Goal: Information Seeking & Learning: Learn about a topic

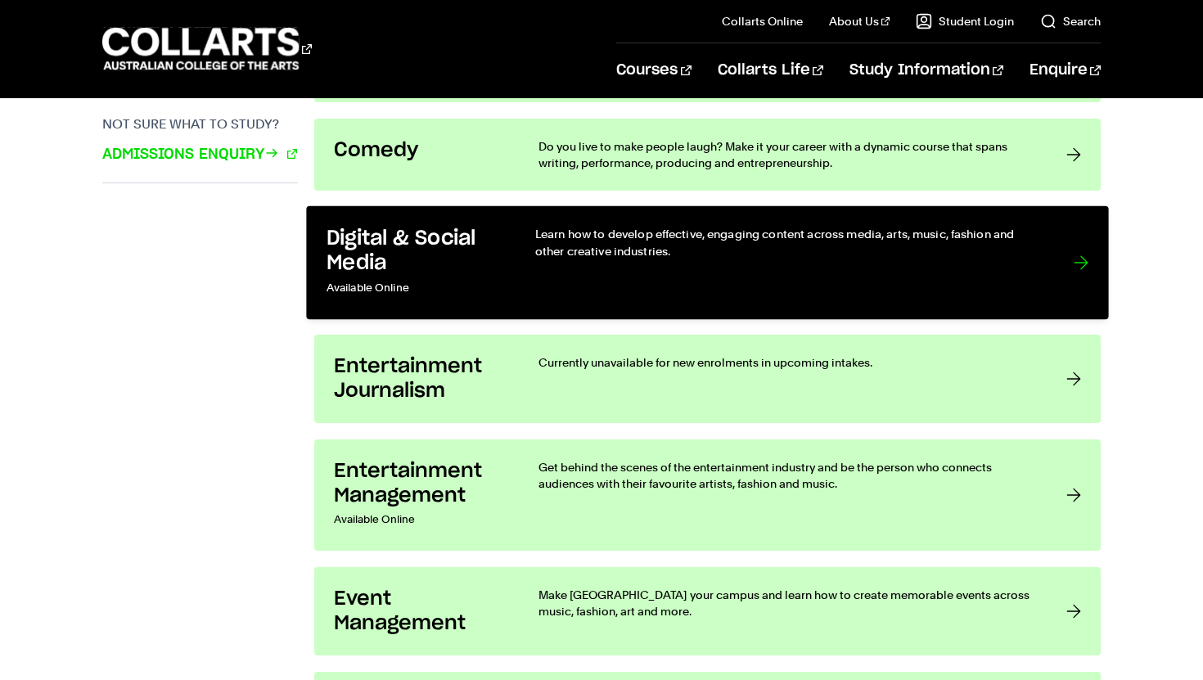
scroll to position [1221, 0]
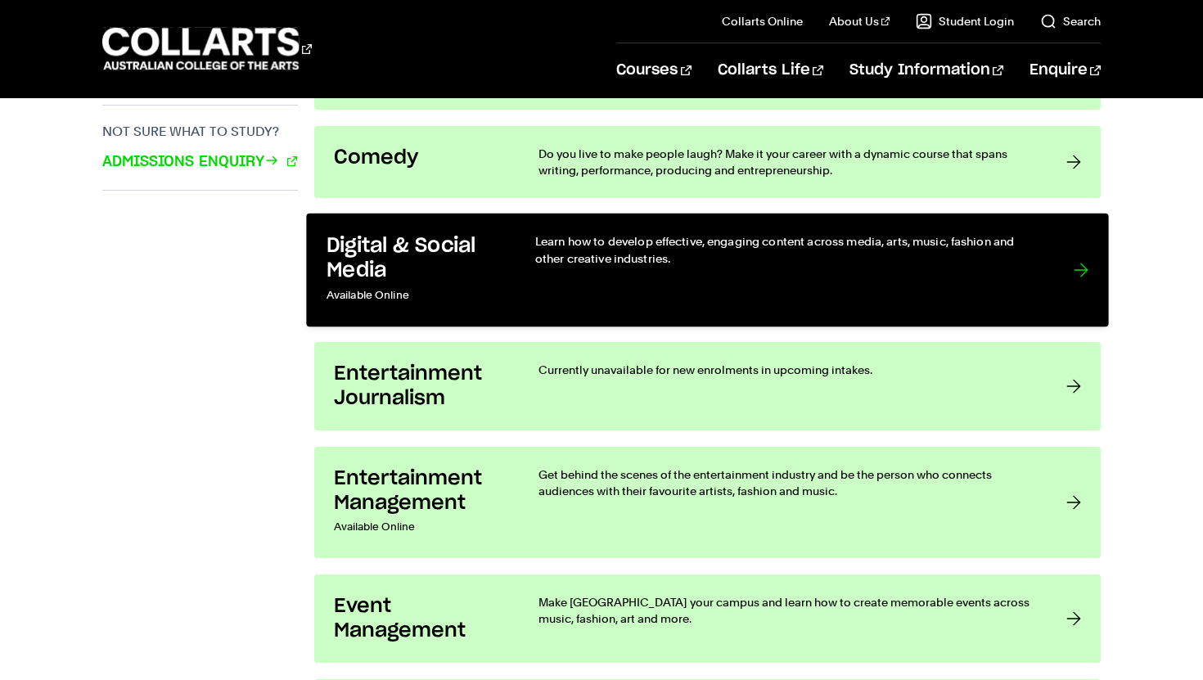
click at [444, 290] on p "Available Online" at bounding box center [414, 296] width 175 height 24
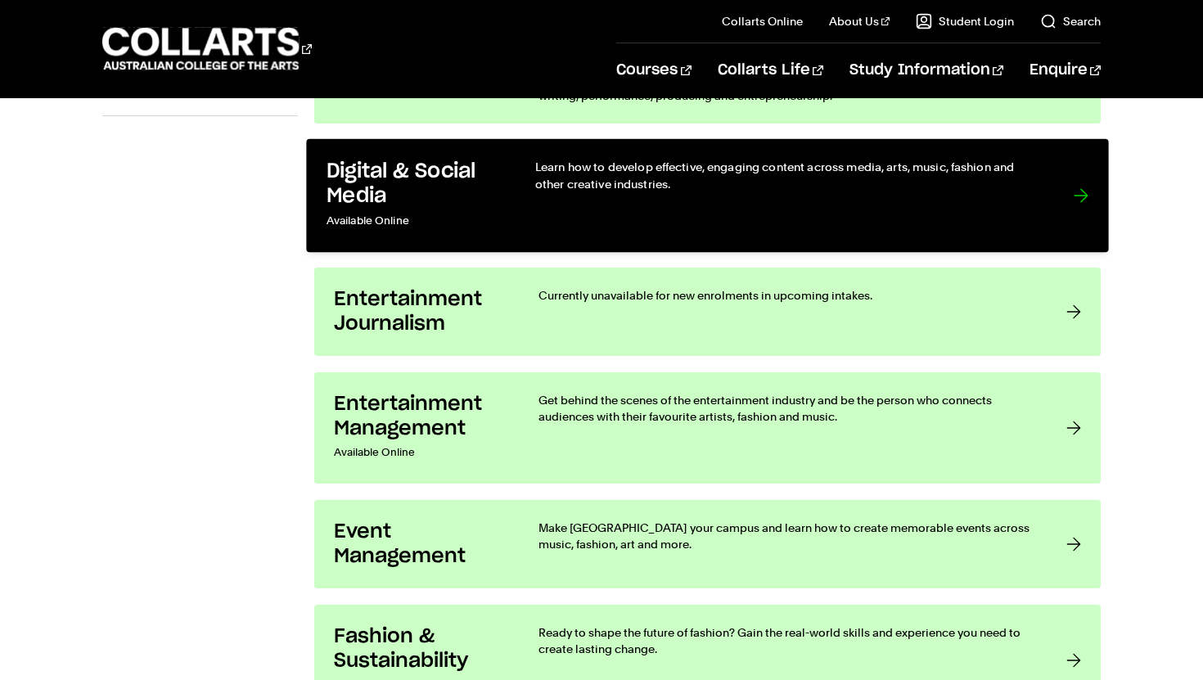
scroll to position [1297, 0]
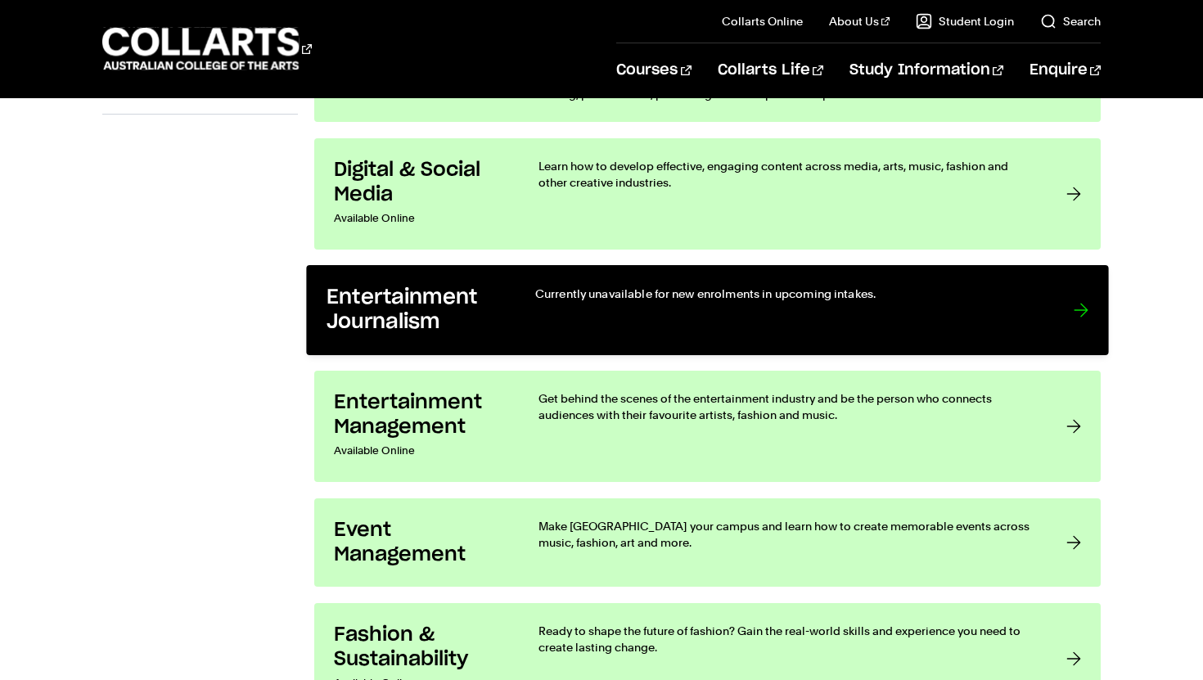
click at [555, 311] on div "Currently unavailable for new enrolments in upcoming intakes." at bounding box center [787, 311] width 505 height 50
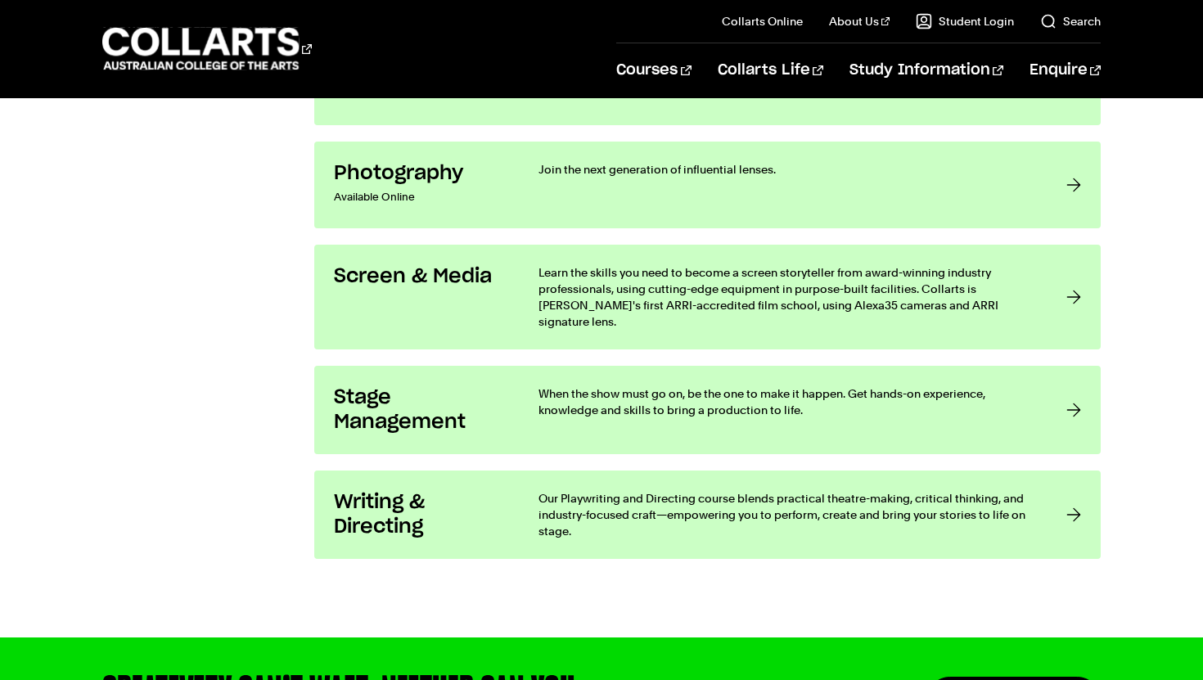
scroll to position [3146, 0]
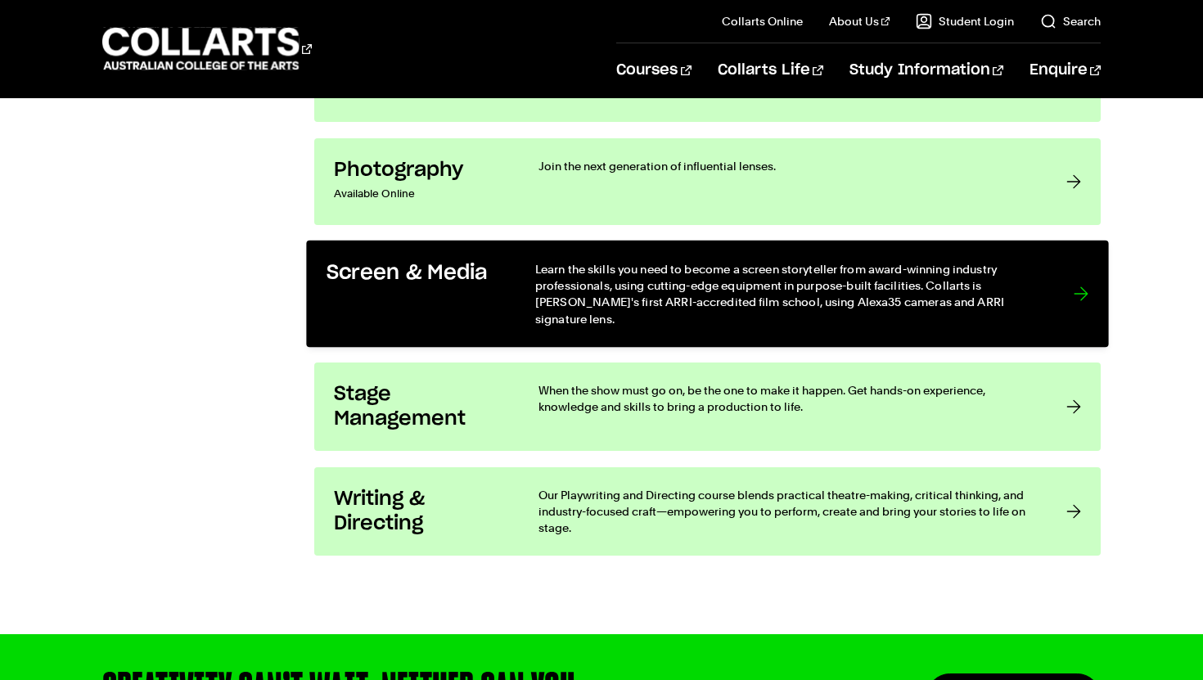
click at [475, 320] on link "Screen & Media Learn the skills you need to become a screen storyteller from aw…" at bounding box center [707, 294] width 802 height 107
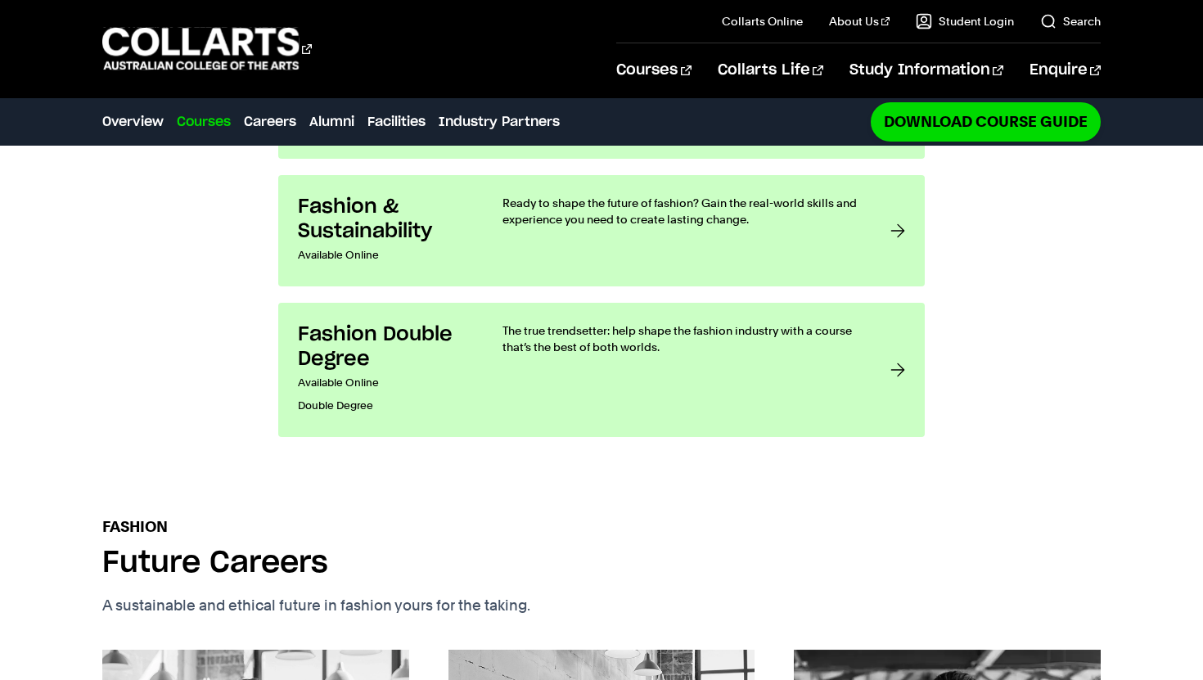
scroll to position [1648, 0]
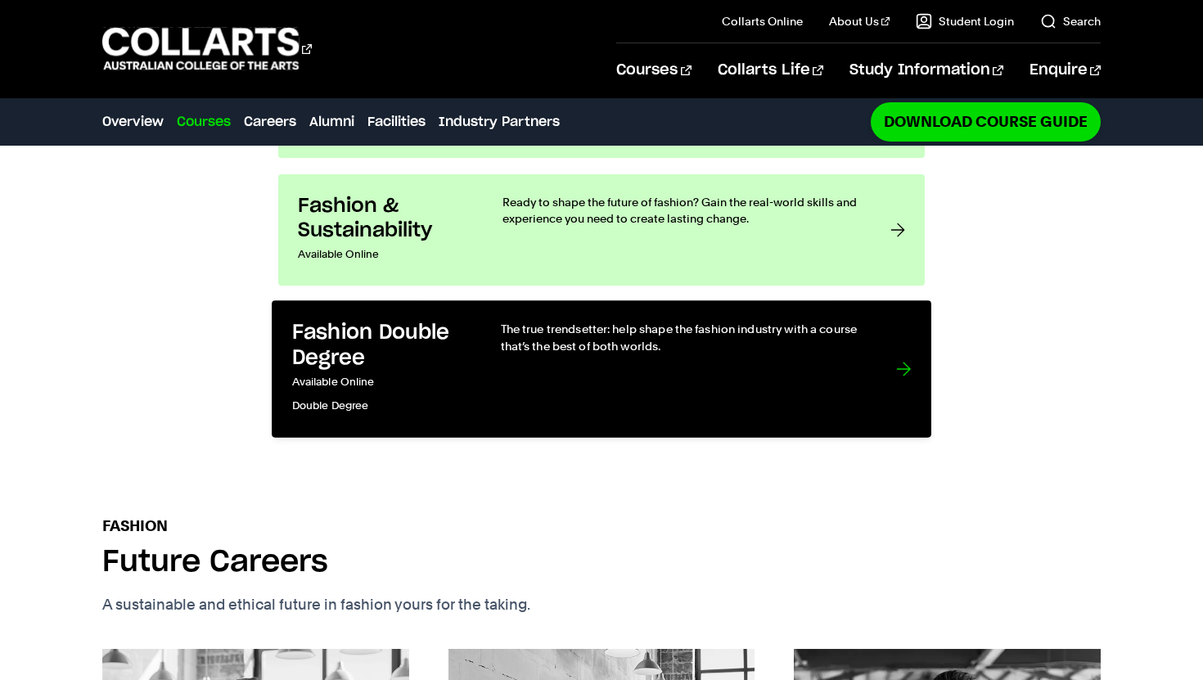
click at [422, 394] on p "Double Degree" at bounding box center [379, 406] width 175 height 24
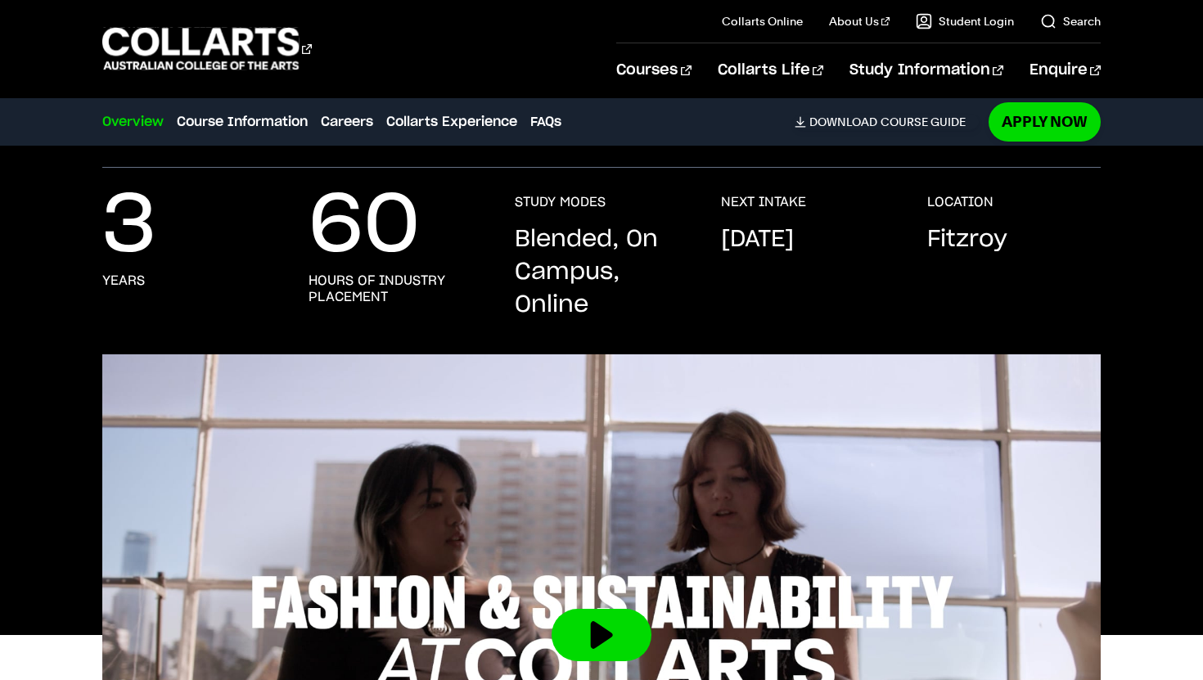
scroll to position [445, 0]
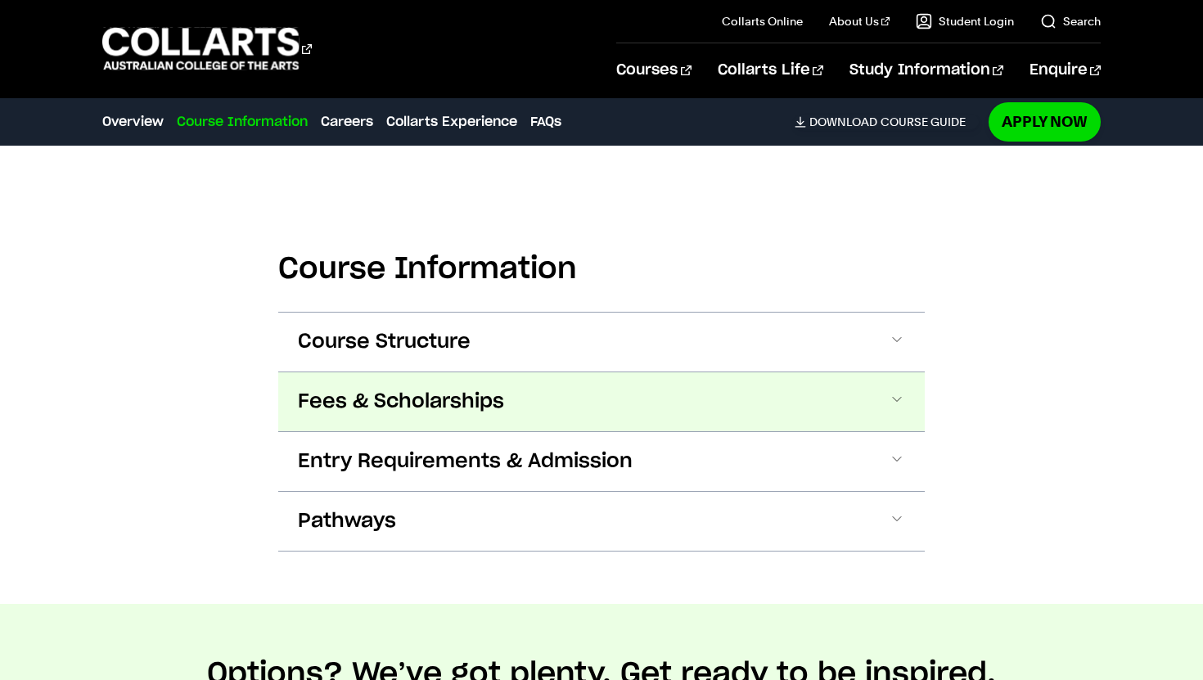
click at [470, 399] on span "Fees & Scholarships" at bounding box center [401, 402] width 206 height 26
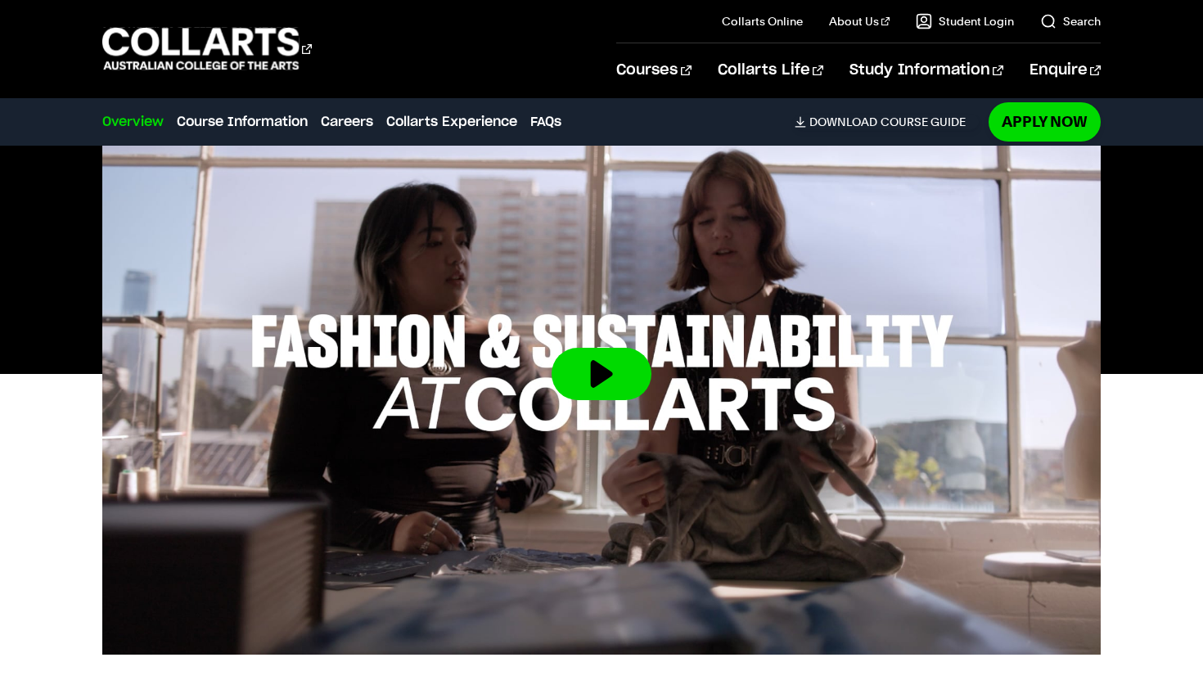
scroll to position [616, 0]
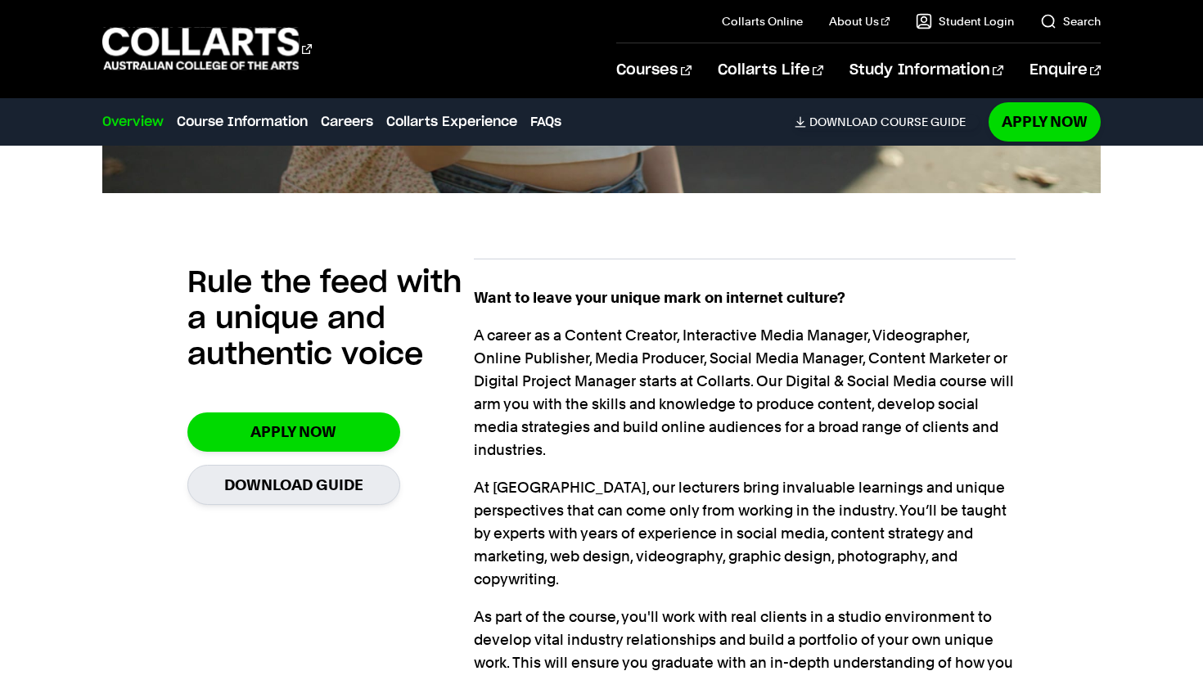
scroll to position [1035, 0]
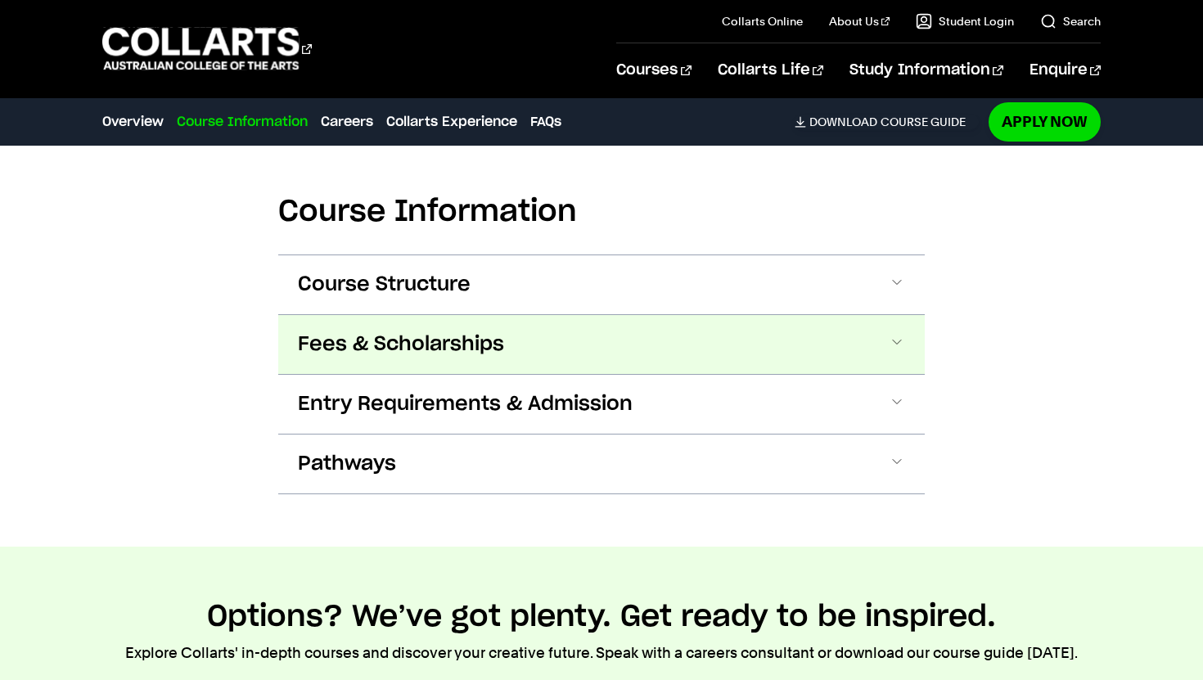
click at [600, 315] on button "Fees & Scholarships" at bounding box center [601, 344] width 647 height 59
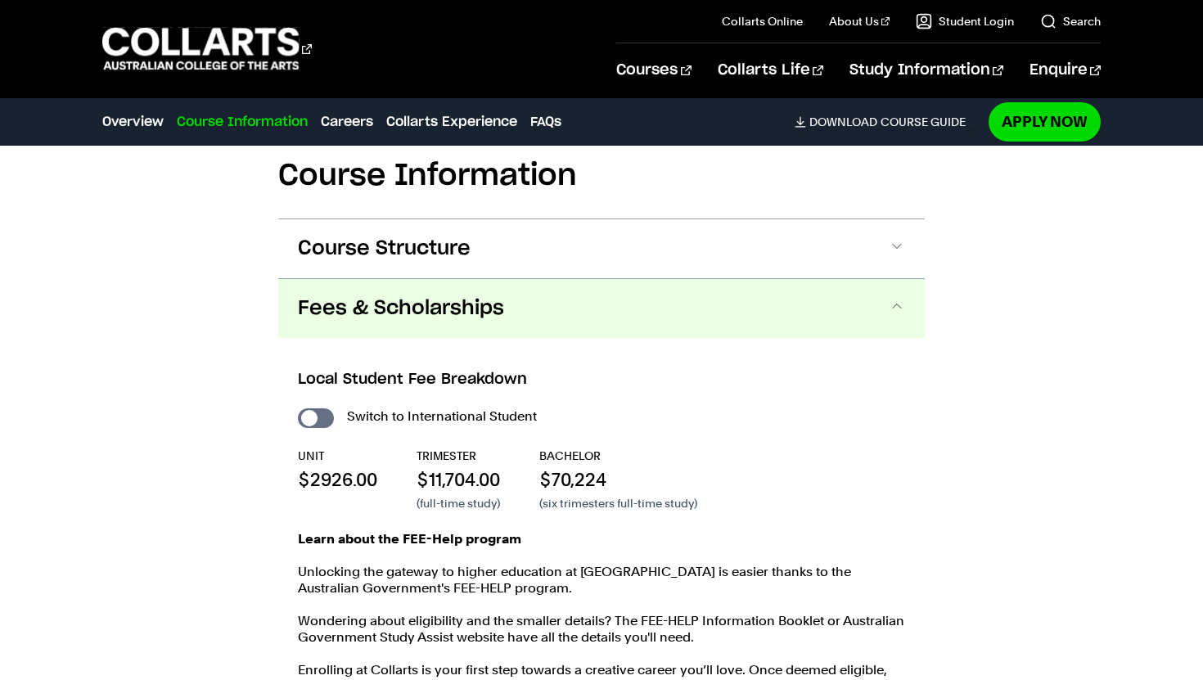
scroll to position [1698, 0]
click at [609, 300] on button "Fees & Scholarships" at bounding box center [601, 307] width 647 height 59
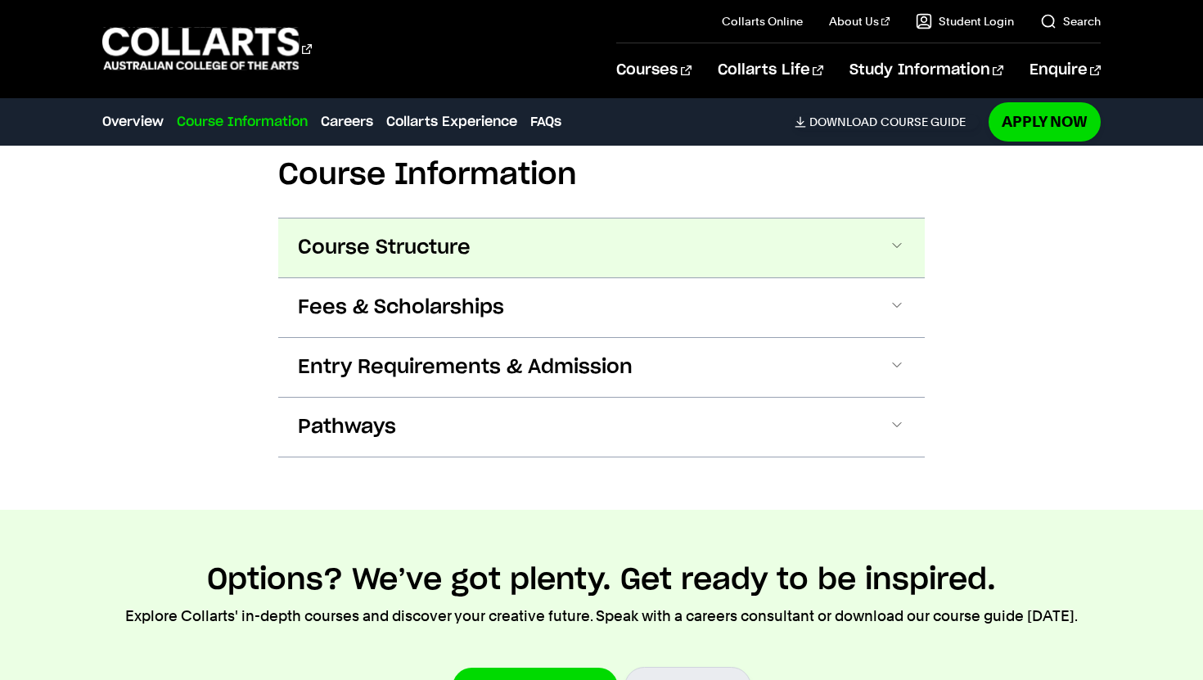
click at [527, 231] on button "Course Structure" at bounding box center [601, 248] width 647 height 59
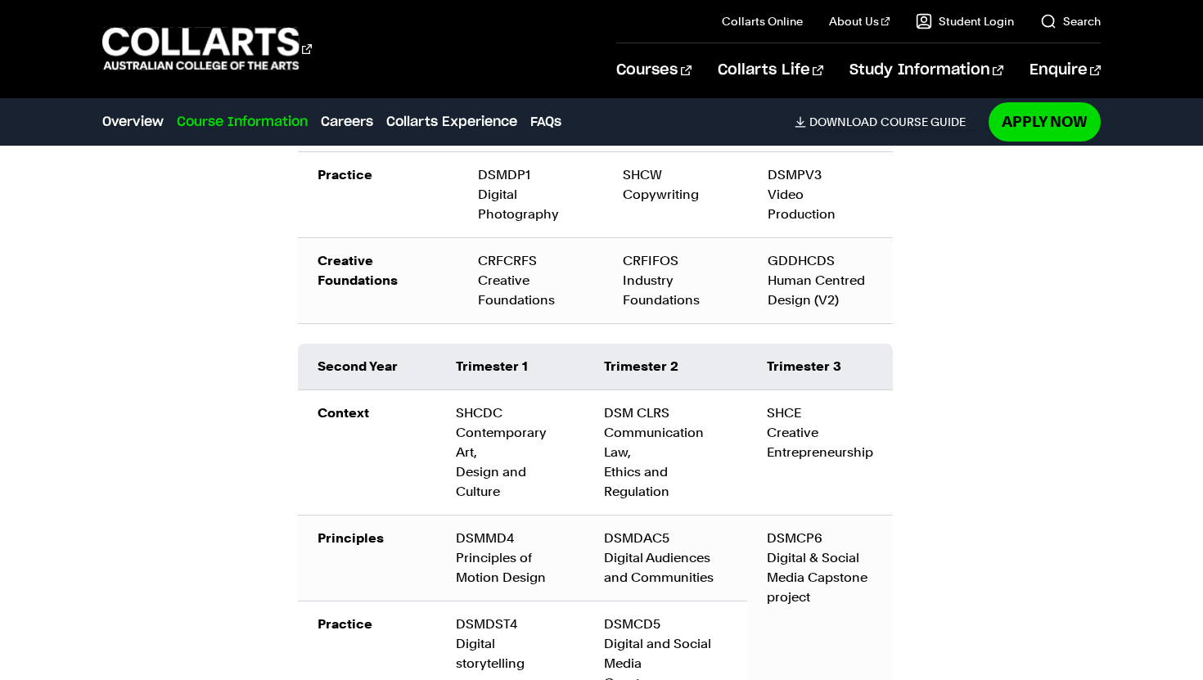
scroll to position [2285, 0]
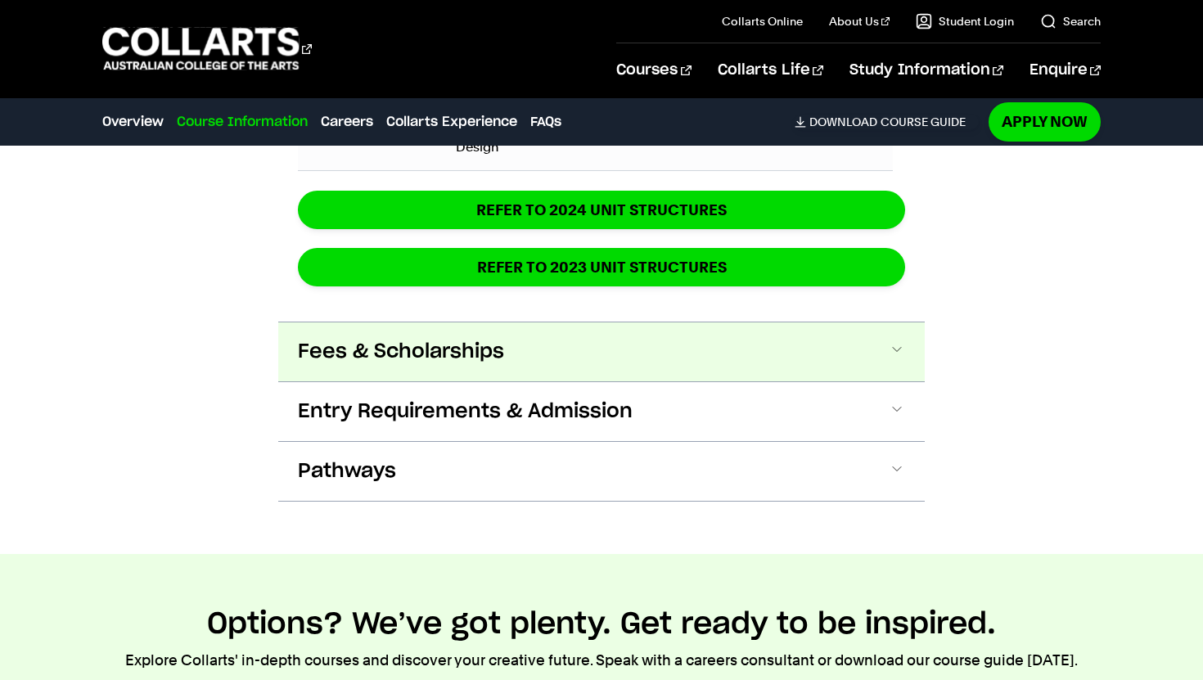
click at [559, 323] on button "Fees & Scholarships" at bounding box center [601, 352] width 647 height 59
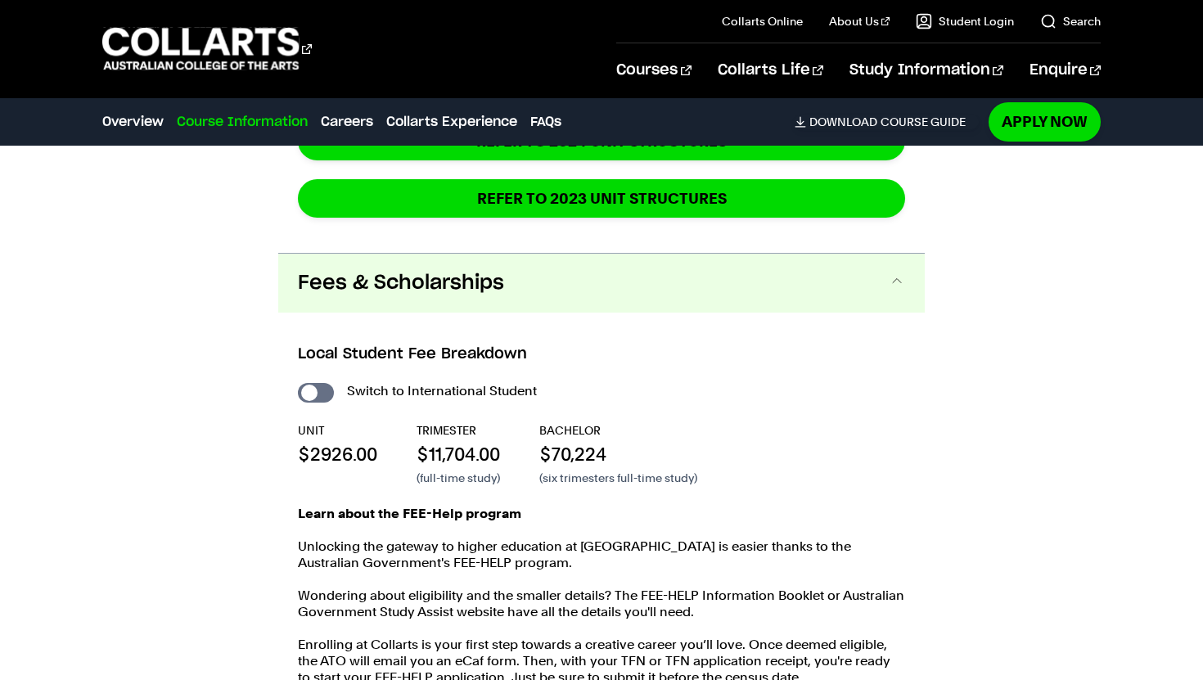
scroll to position [2993, 0]
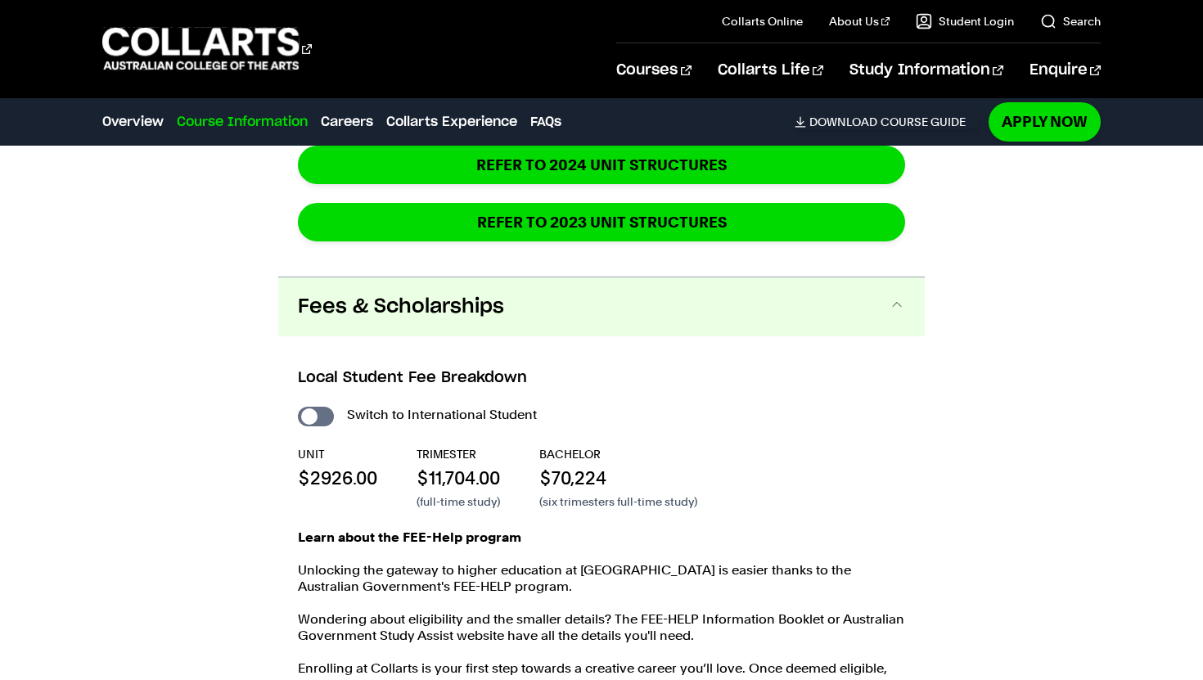
click at [493, 300] on button "Fees & Scholarships" at bounding box center [601, 306] width 647 height 59
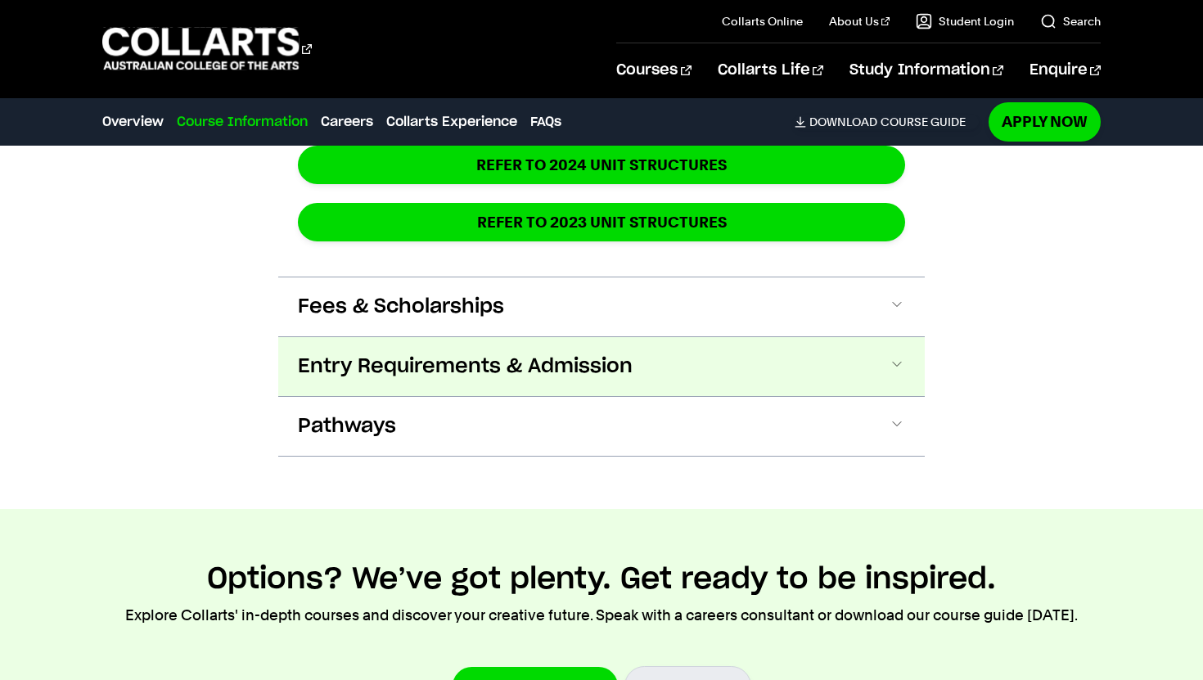
click at [518, 354] on span "Entry Requirements & Admission" at bounding box center [465, 367] width 335 height 26
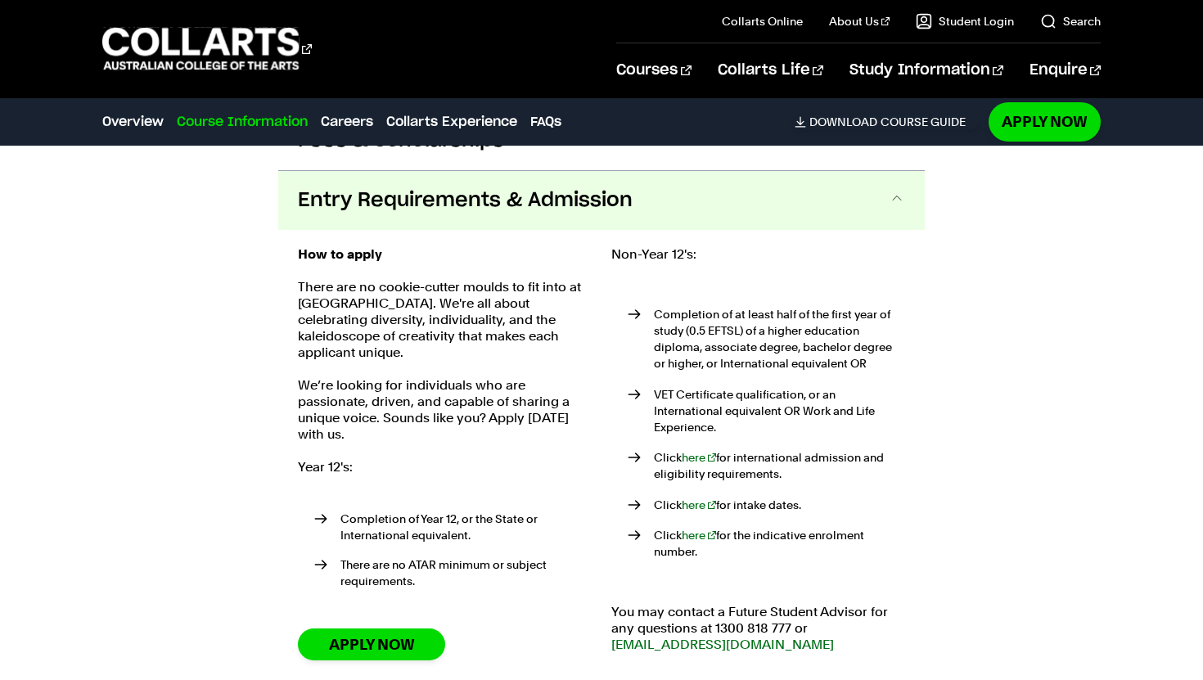
scroll to position [3160, 0]
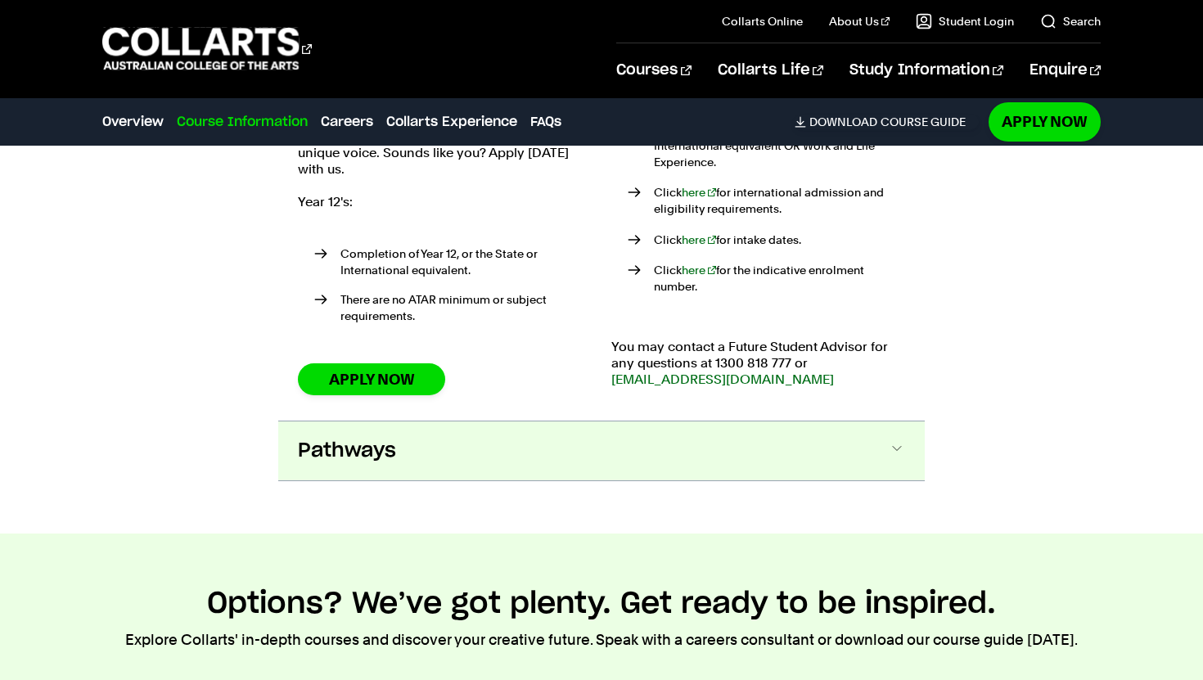
click at [599, 425] on button "Pathways" at bounding box center [601, 451] width 647 height 59
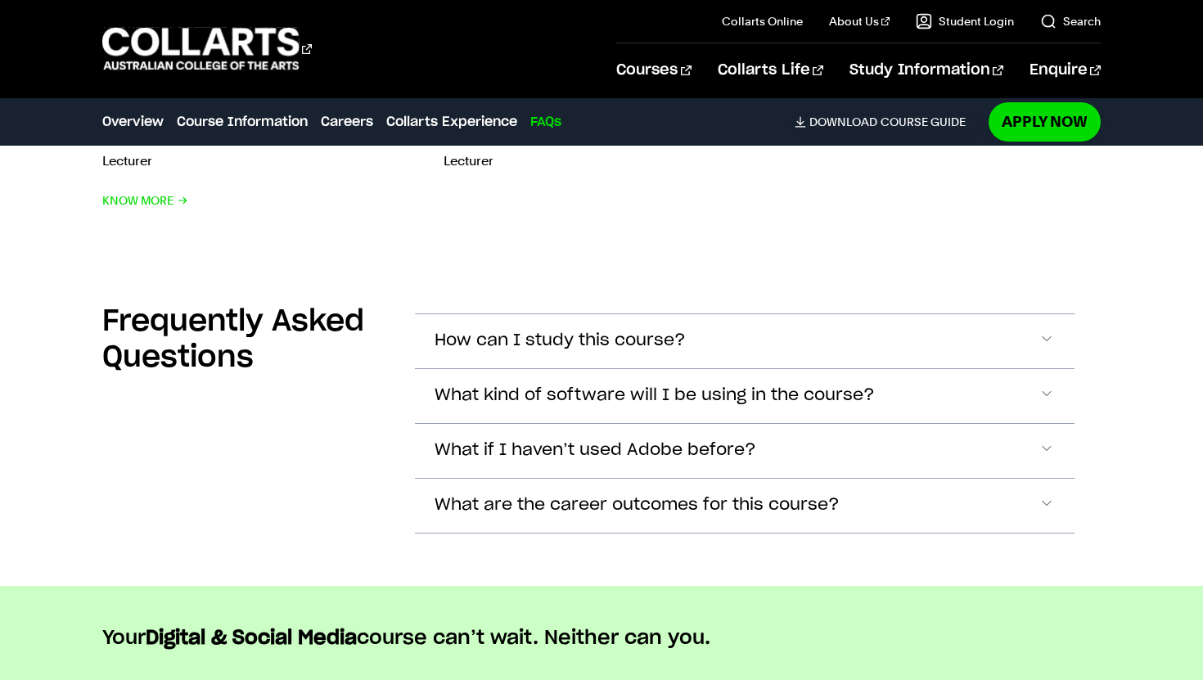
scroll to position [7198, 0]
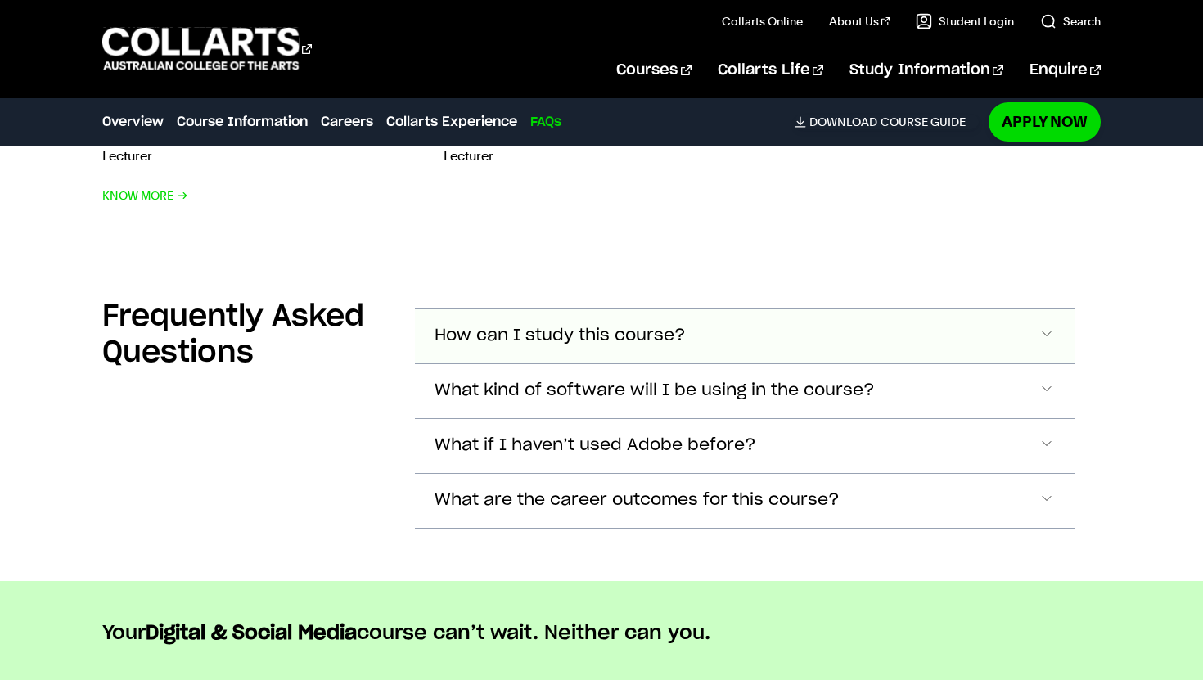
click at [732, 309] on button "How can I study this course?" at bounding box center [745, 336] width 660 height 54
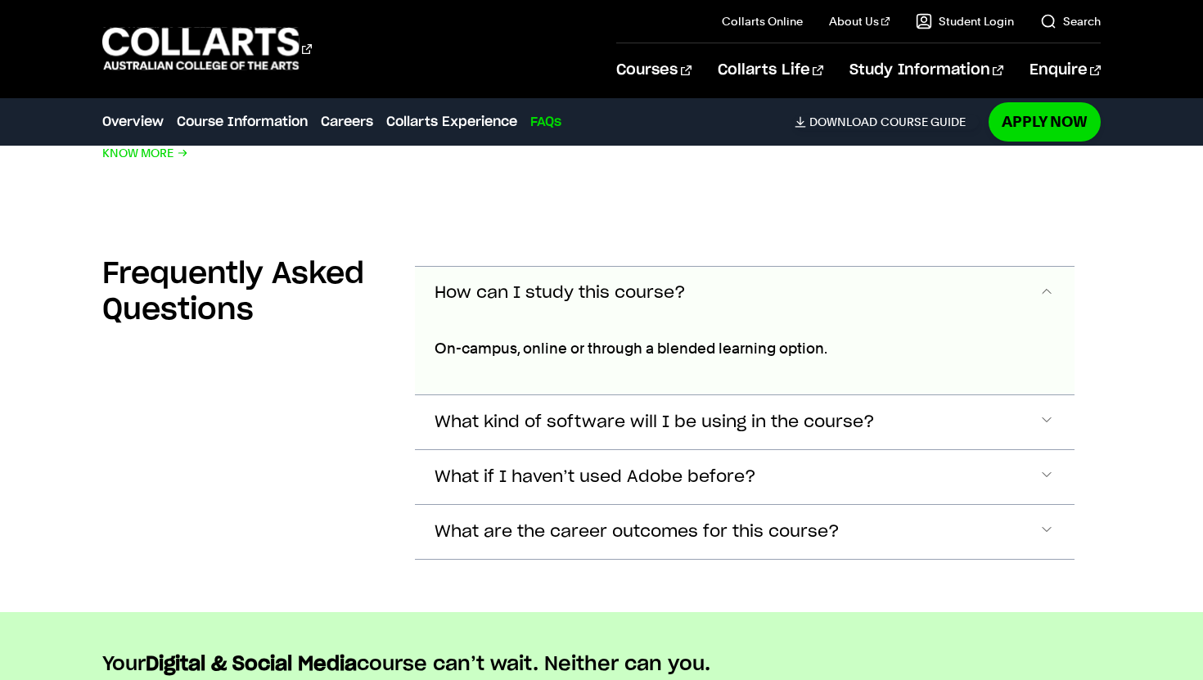
scroll to position [7235, 0]
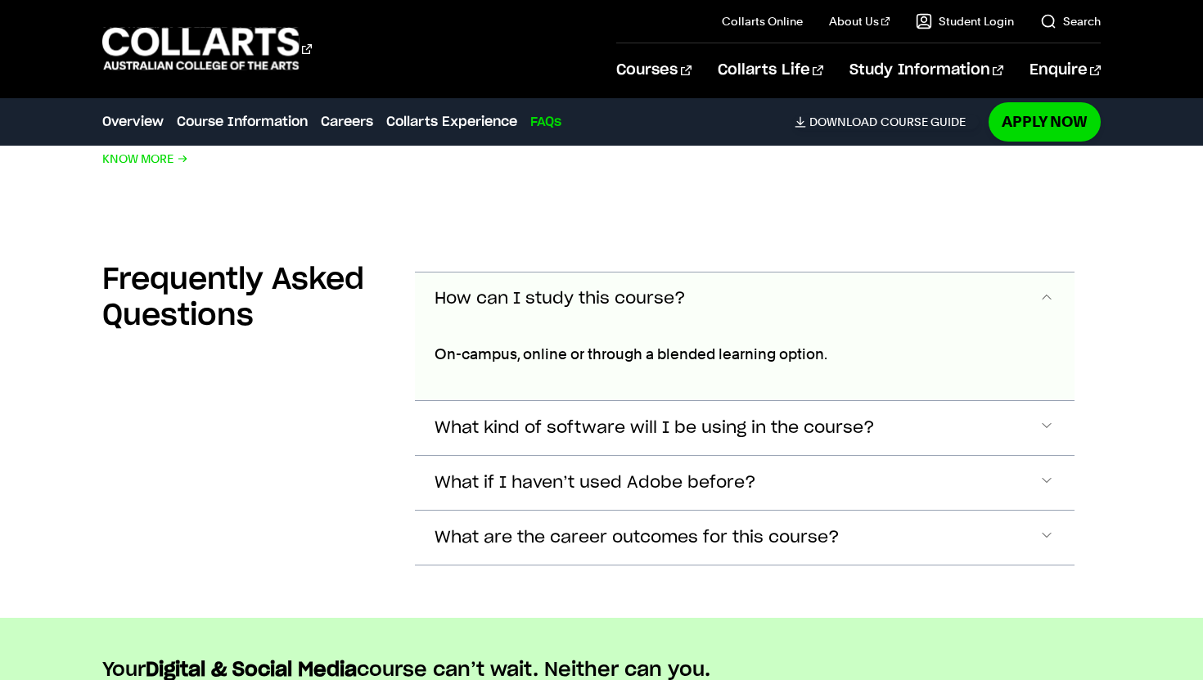
click at [730, 273] on button "How can I study this course?" at bounding box center [745, 300] width 660 height 54
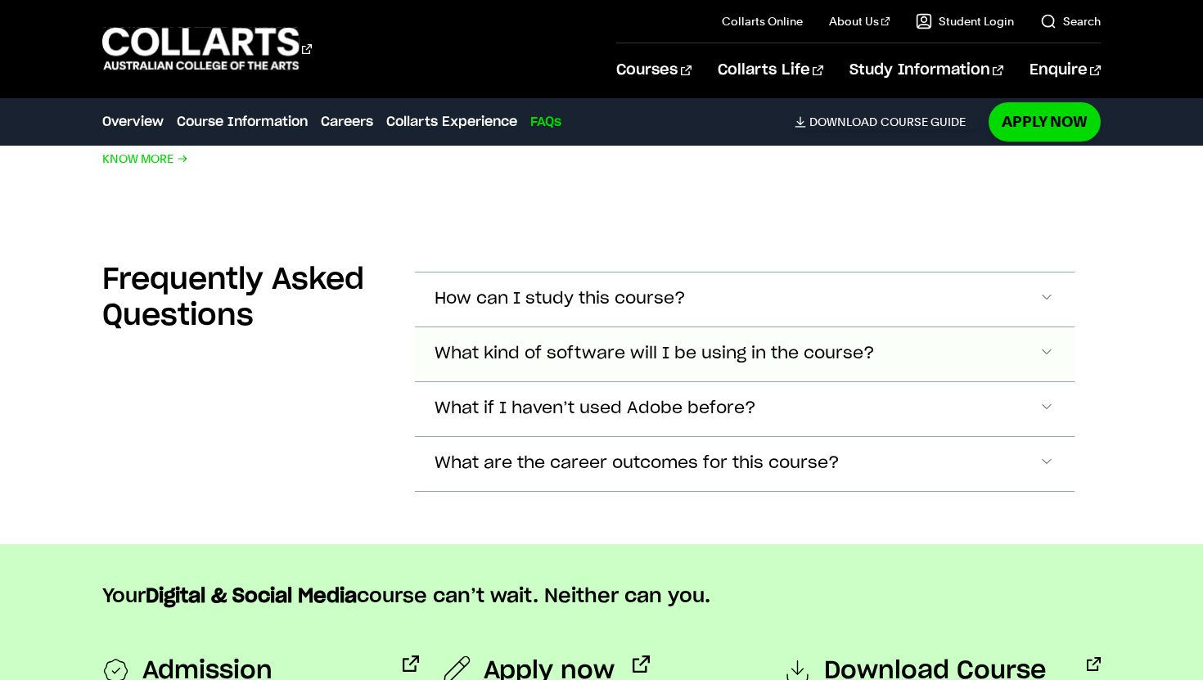
click at [754, 302] on button "What kind of software will I be using in the course?" at bounding box center [745, 300] width 660 height 54
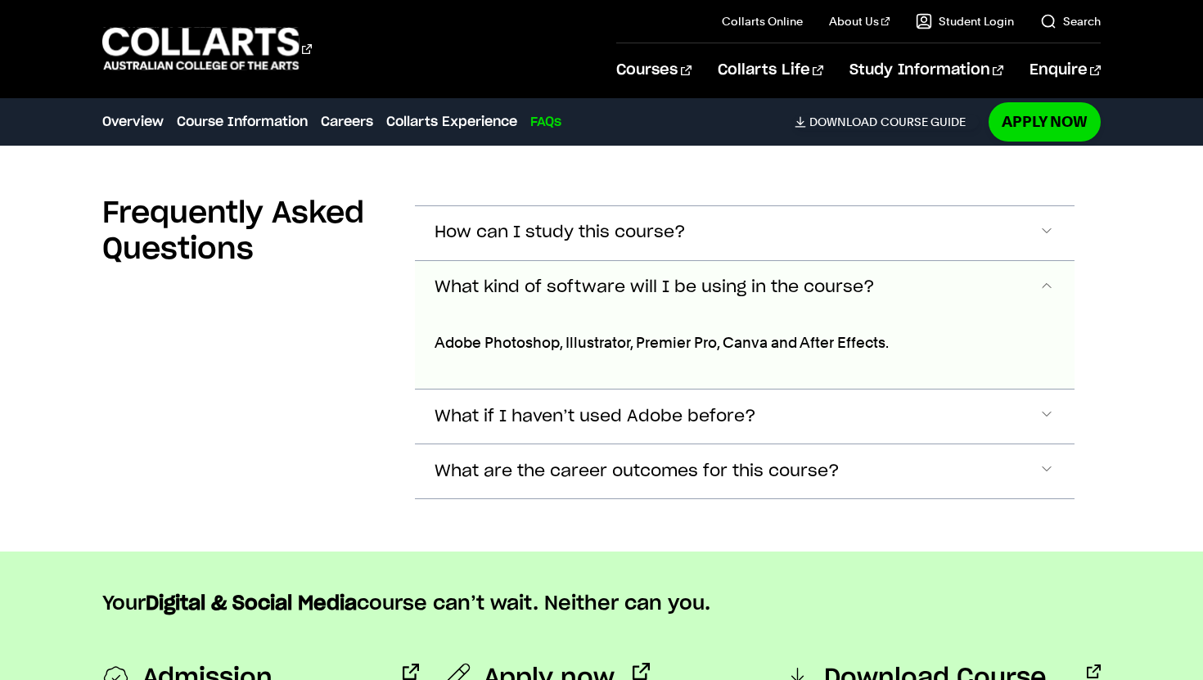
scroll to position [7298, 0]
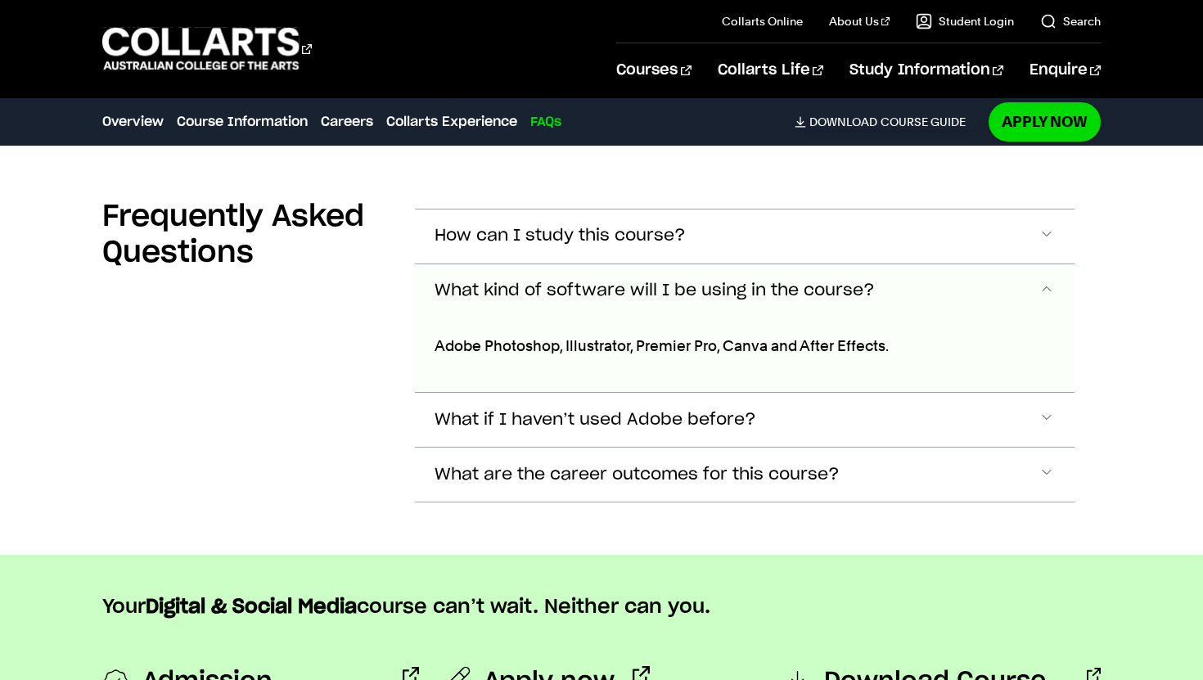
click at [734, 264] on button "What kind of software will I be using in the course?" at bounding box center [745, 291] width 660 height 54
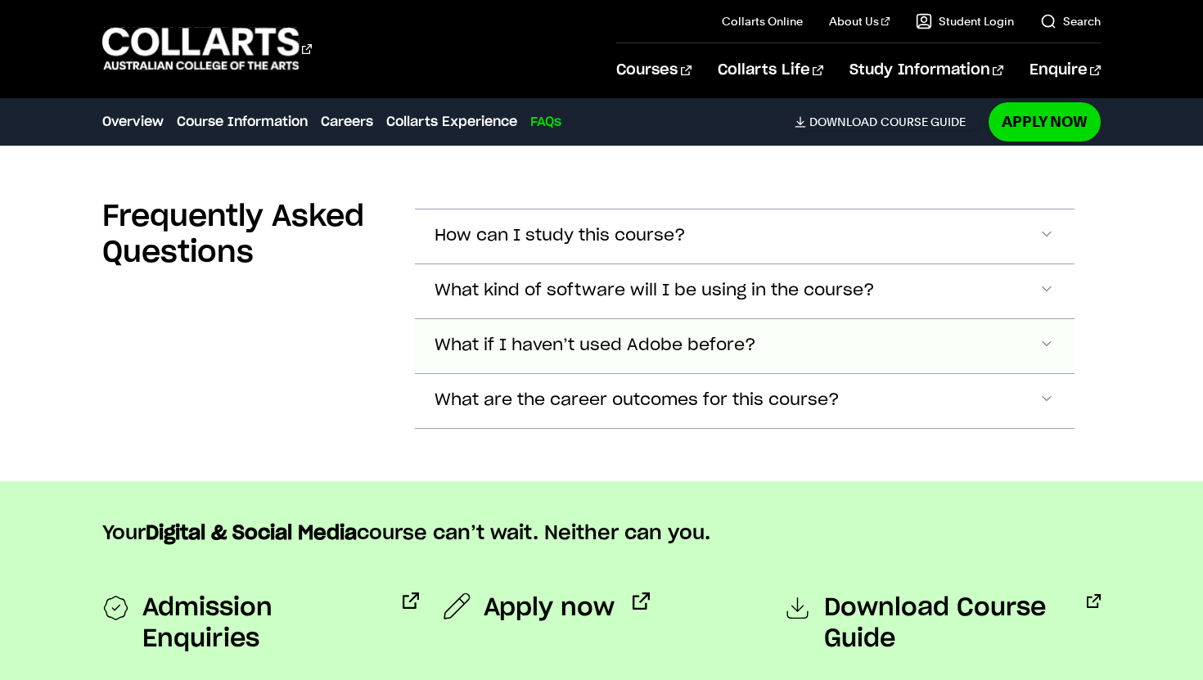
click at [686, 246] on span "What if I haven’t used Adobe before?" at bounding box center [560, 236] width 251 height 19
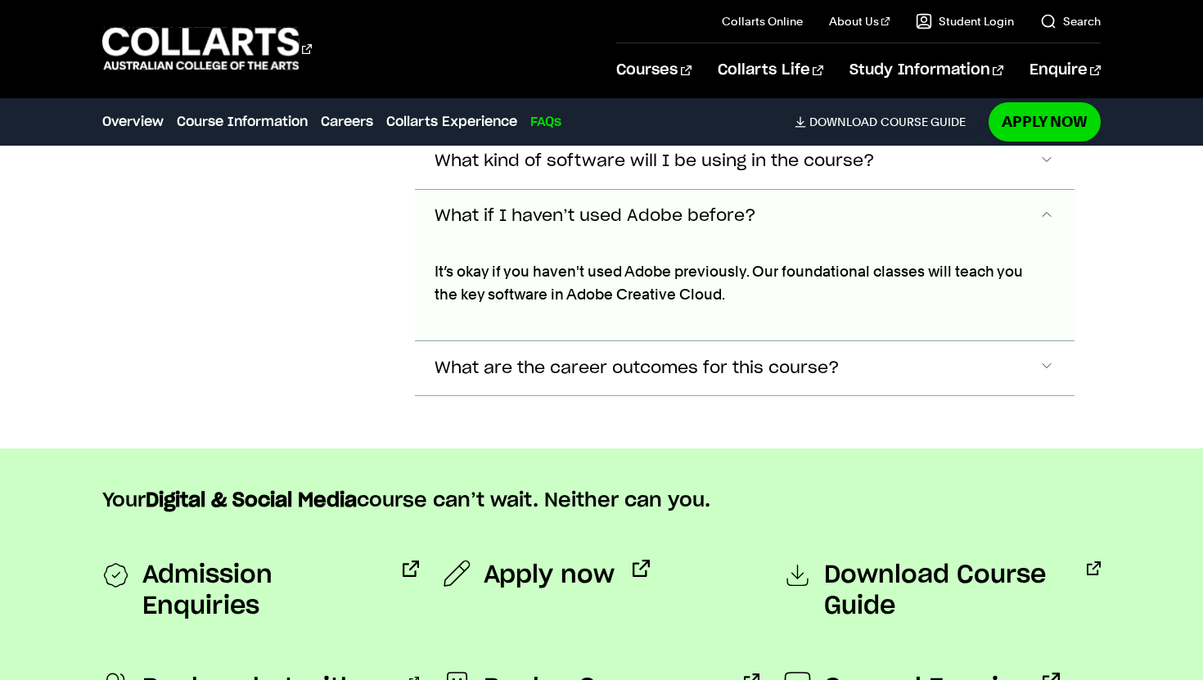
scroll to position [7430, 0]
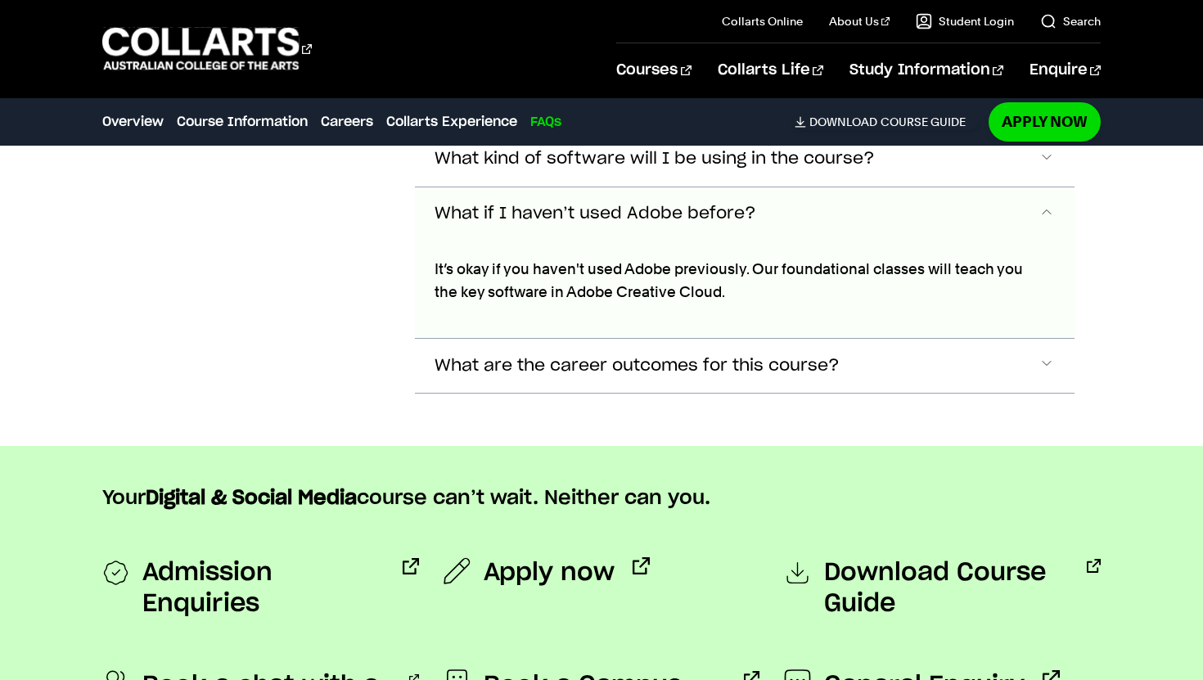
click at [713, 205] on span "What if I haven’t used Adobe before?" at bounding box center [596, 214] width 322 height 19
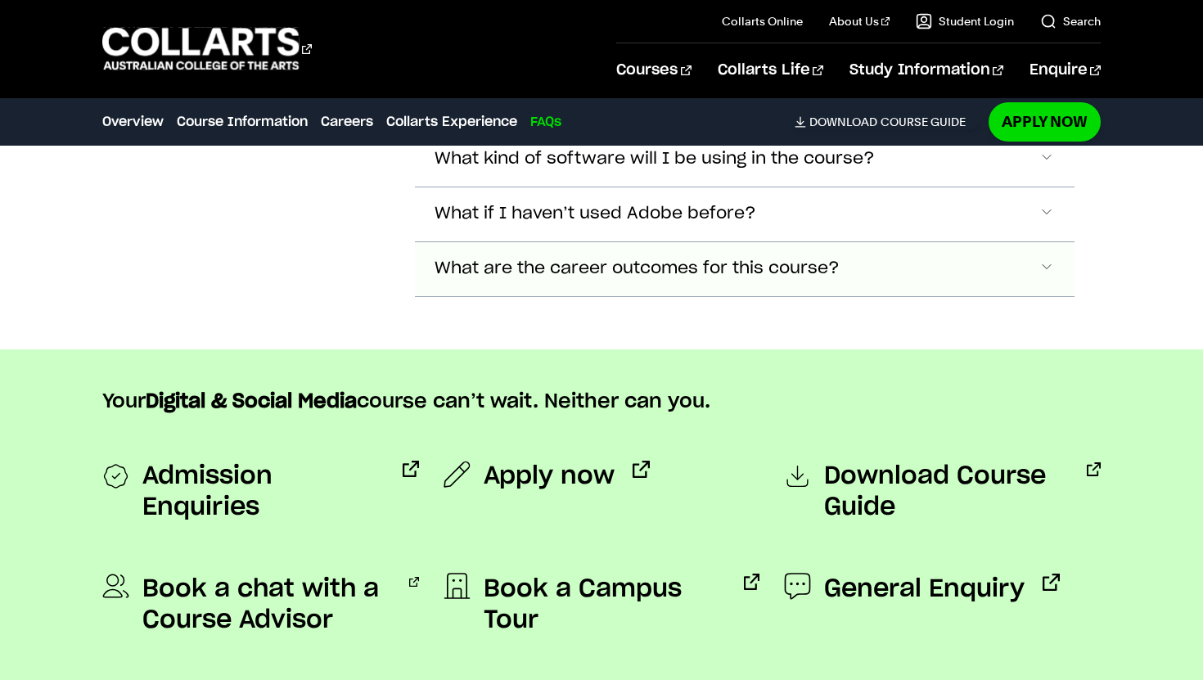
click at [704, 132] on button "What are the career outcomes for this course?" at bounding box center [745, 105] width 660 height 54
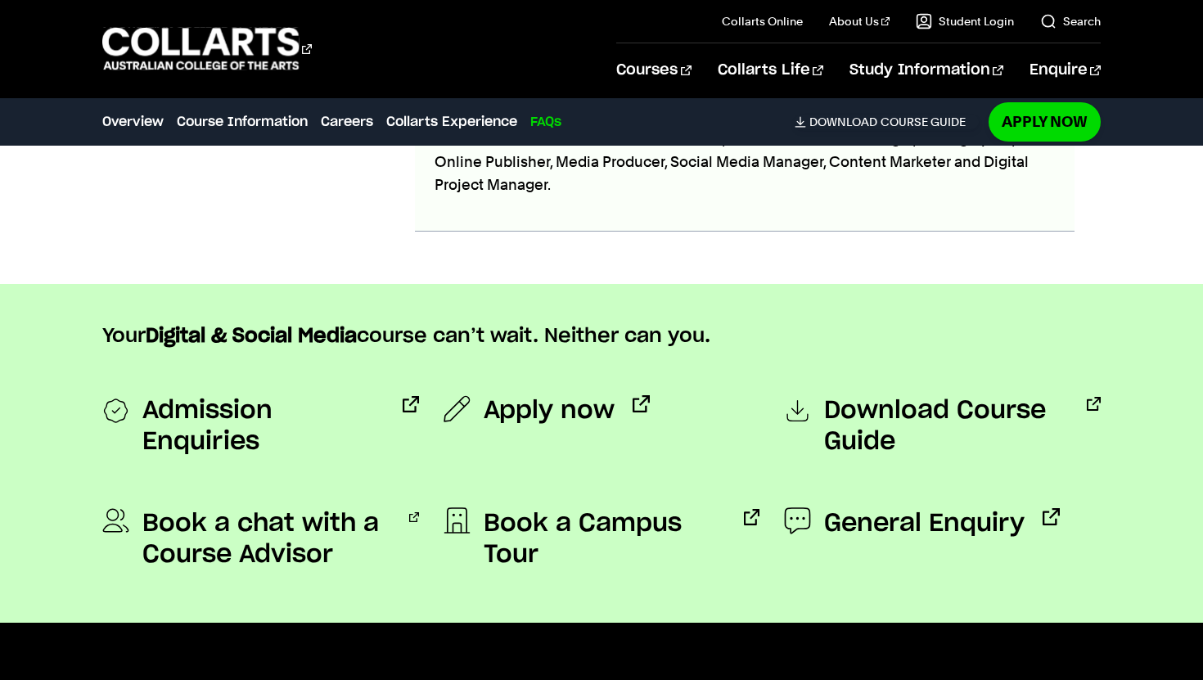
scroll to position [7644, 0]
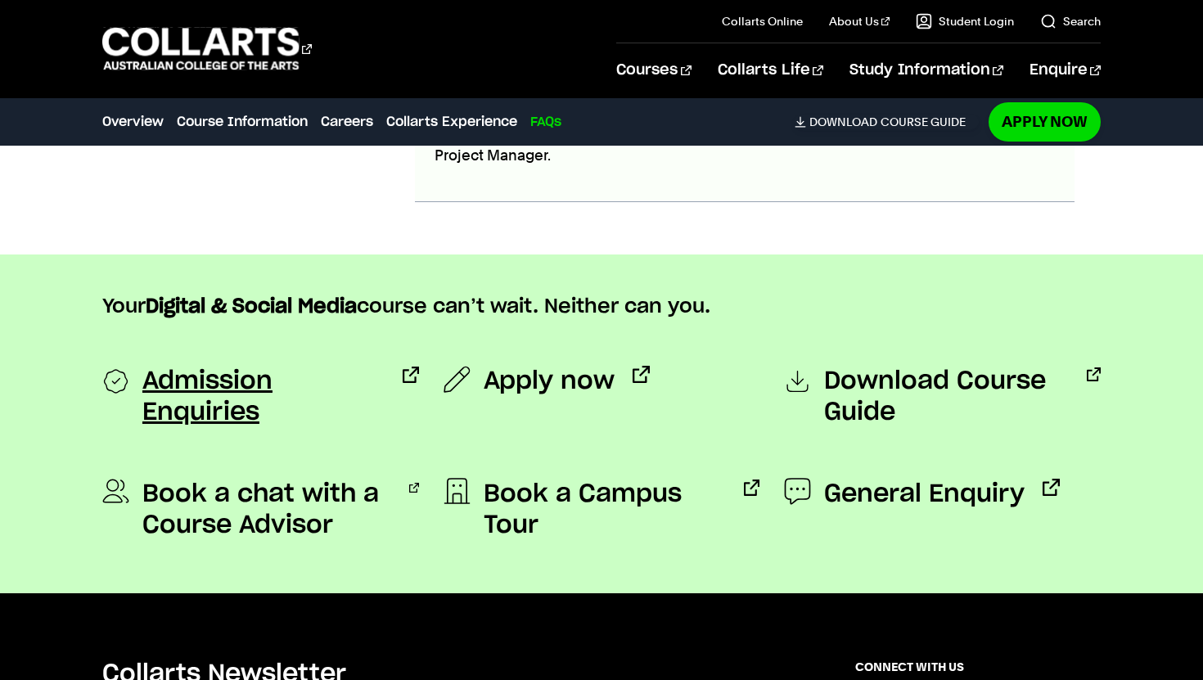
click at [345, 366] on span "Admission Enquiries" at bounding box center [263, 397] width 242 height 62
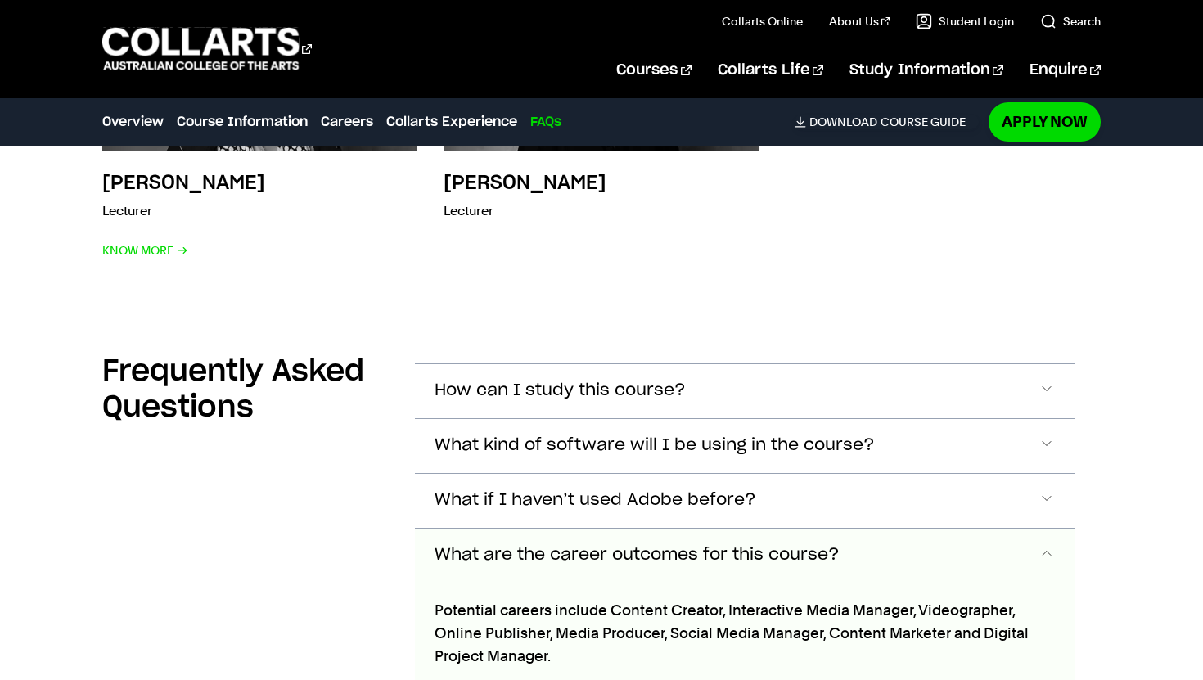
scroll to position [7039, 0]
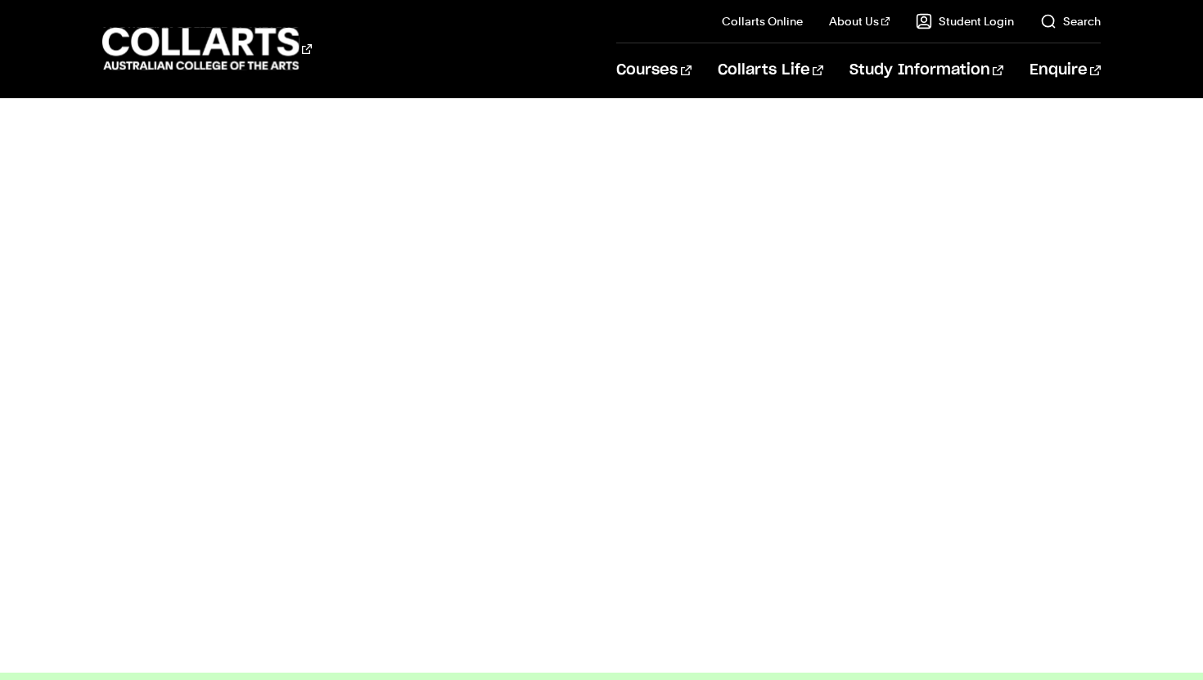
scroll to position [820, 0]
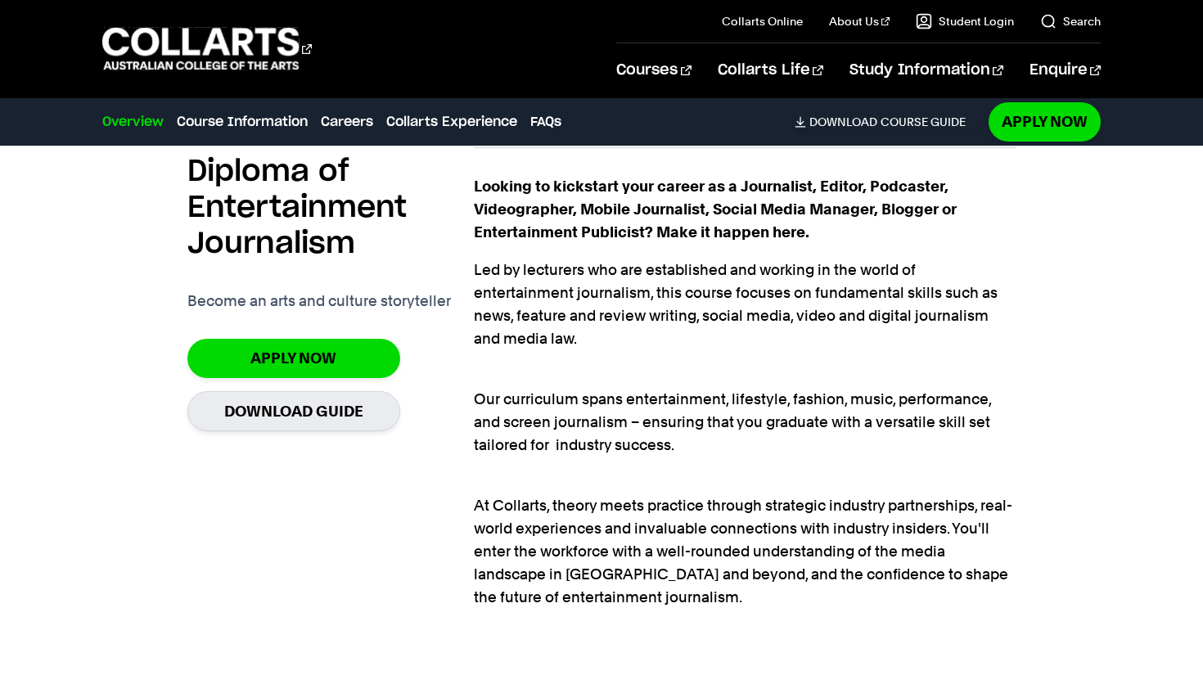
scroll to position [1121, 0]
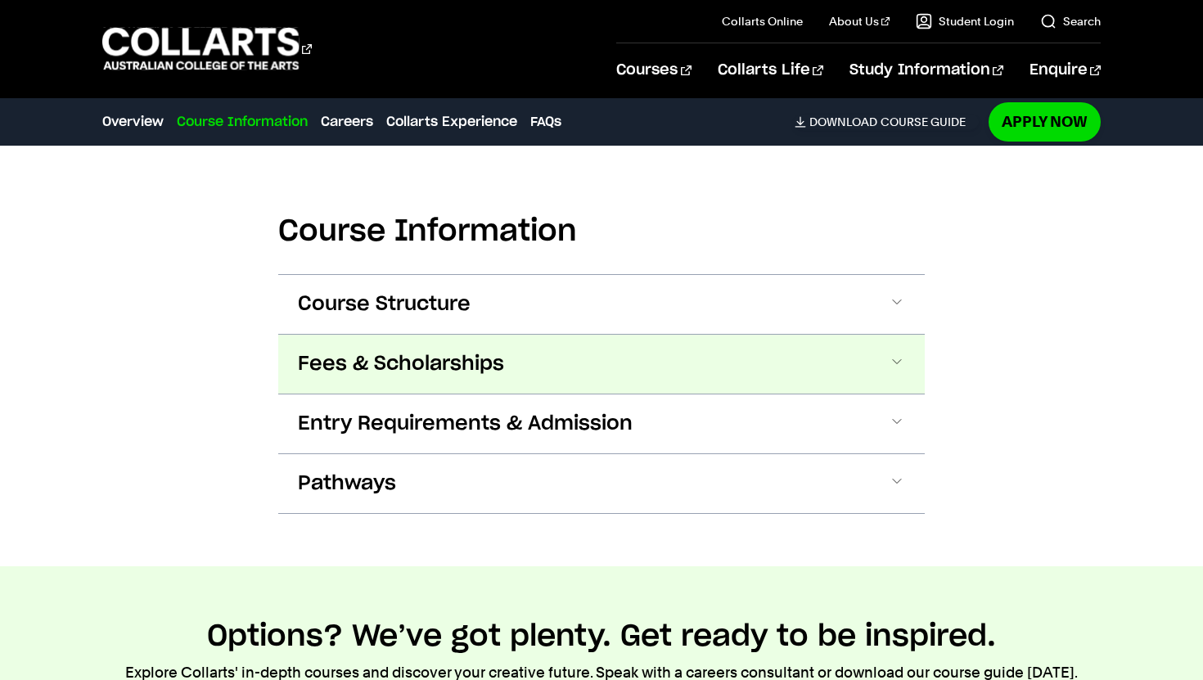
click at [531, 335] on button "Fees & Scholarships" at bounding box center [601, 364] width 647 height 59
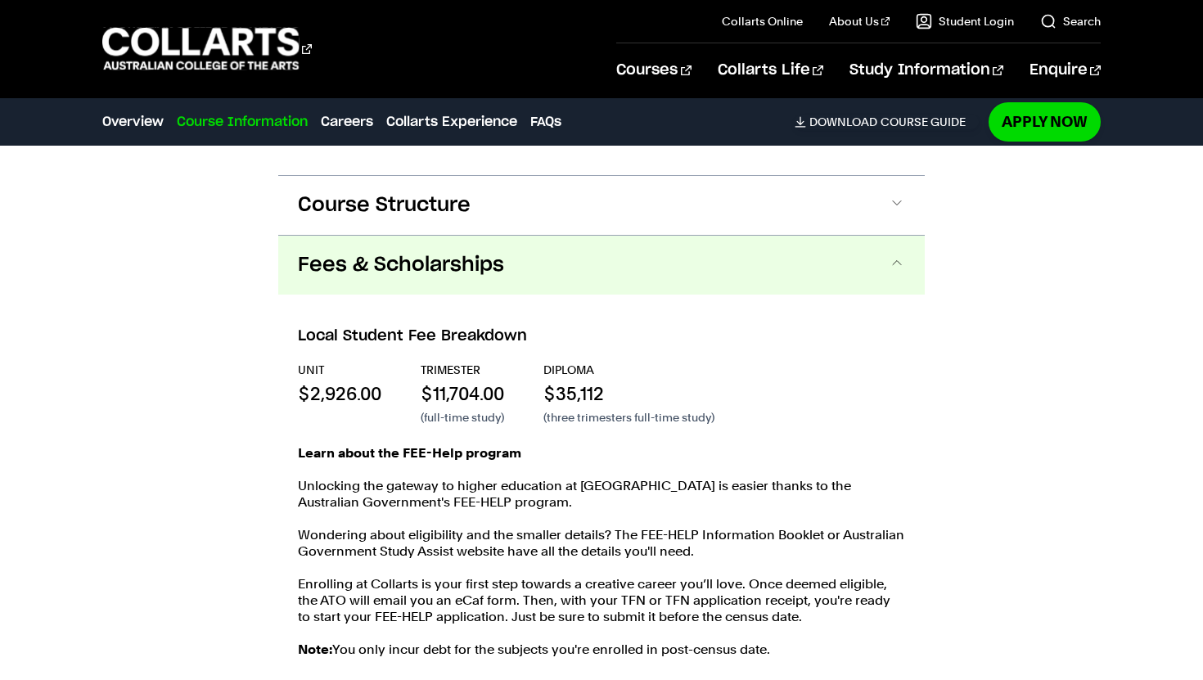
scroll to position [1713, 0]
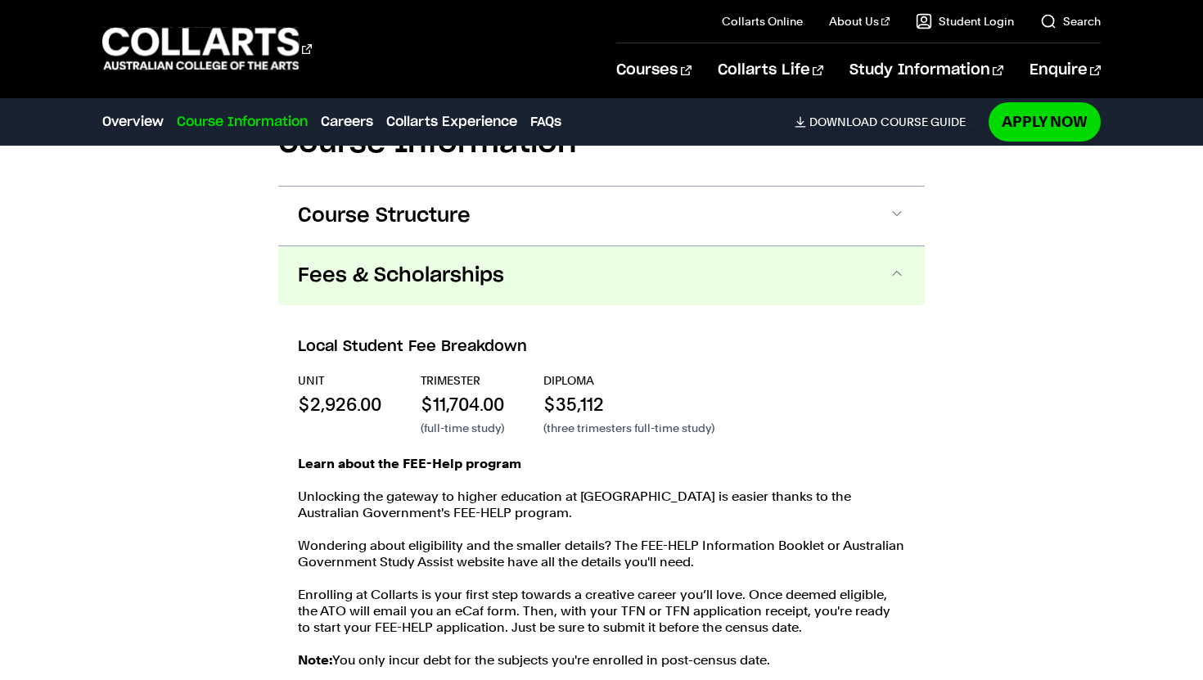
click at [518, 305] on div "Local Student Fee Breakdown UNIT $2,926.00 TRIMESTER $11,704.00 (full-time stud…" at bounding box center [601, 503] width 647 height 396
click at [476, 263] on span "Fees & Scholarships" at bounding box center [401, 276] width 206 height 26
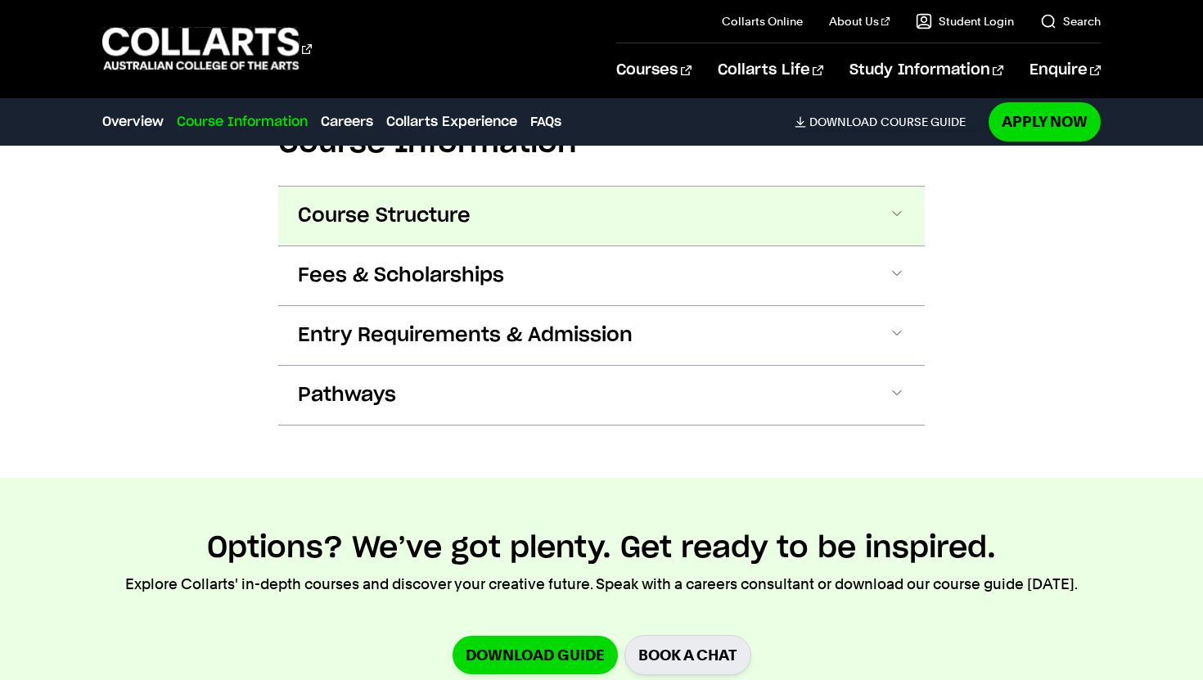
click at [474, 196] on button "Course Structure" at bounding box center [601, 216] width 647 height 59
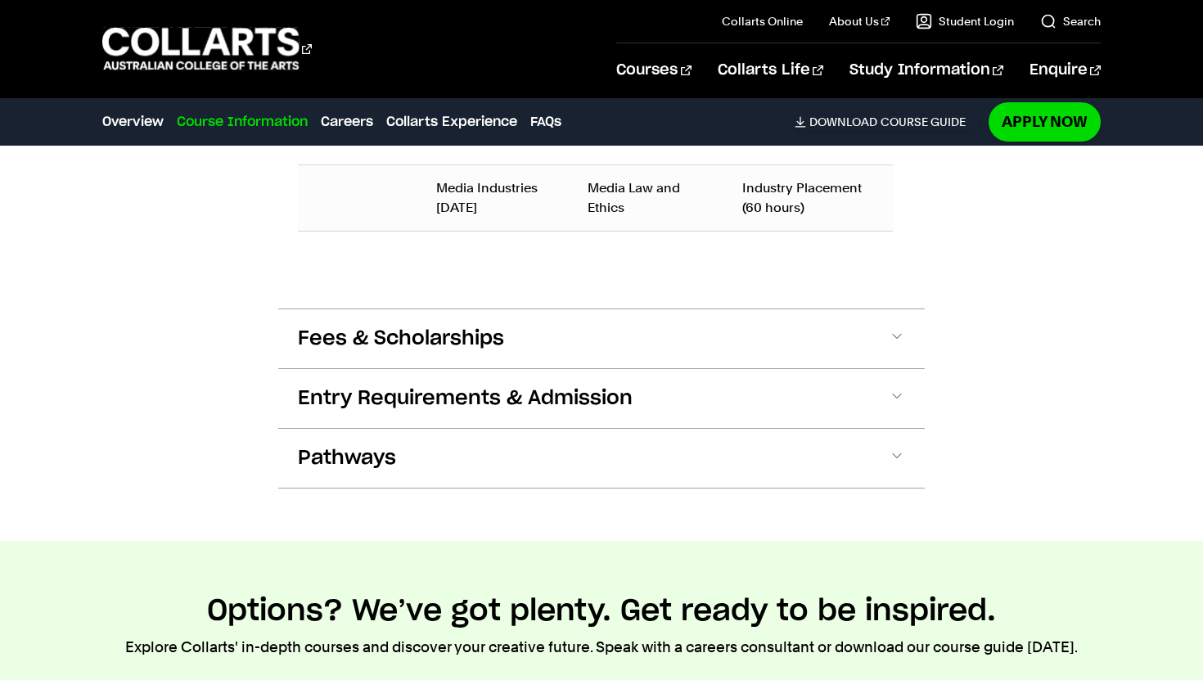
scroll to position [2302, 0]
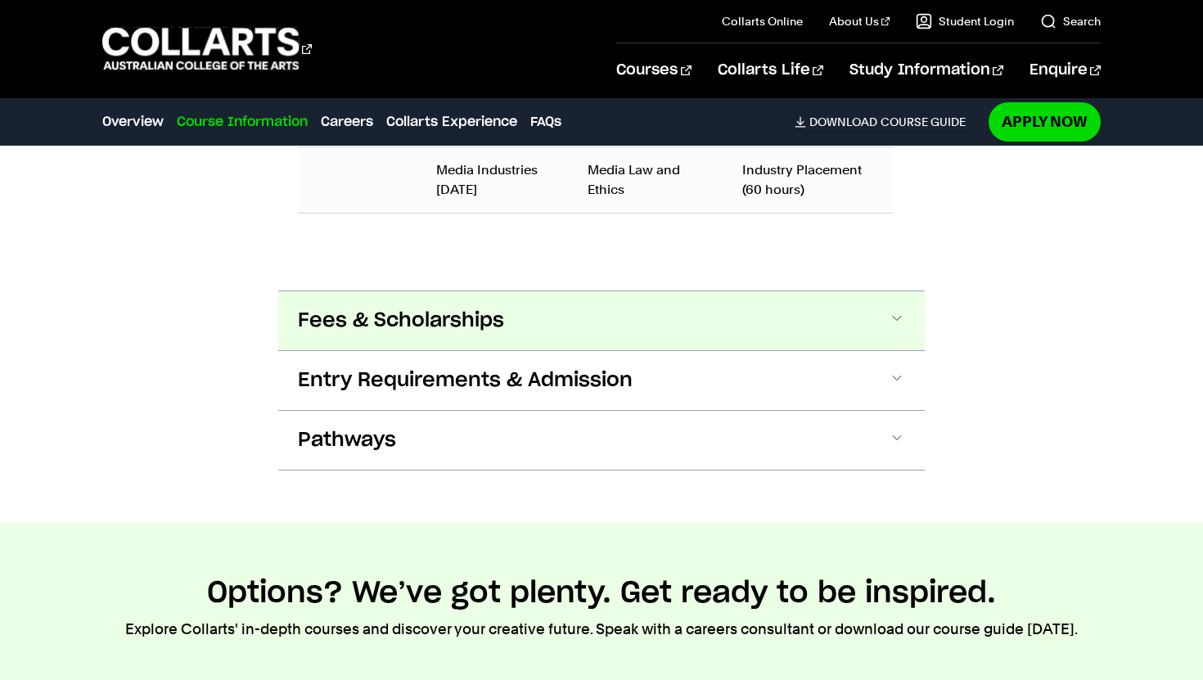
click at [540, 291] on button "Fees & Scholarships" at bounding box center [601, 320] width 647 height 59
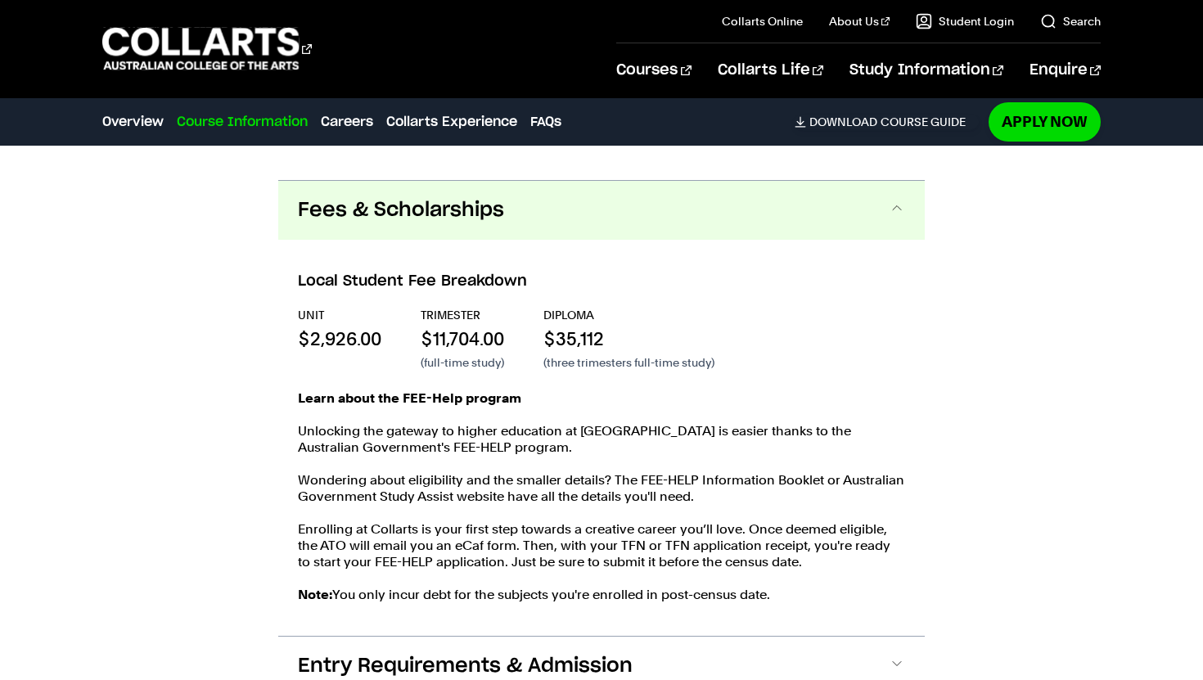
scroll to position [2423, 0]
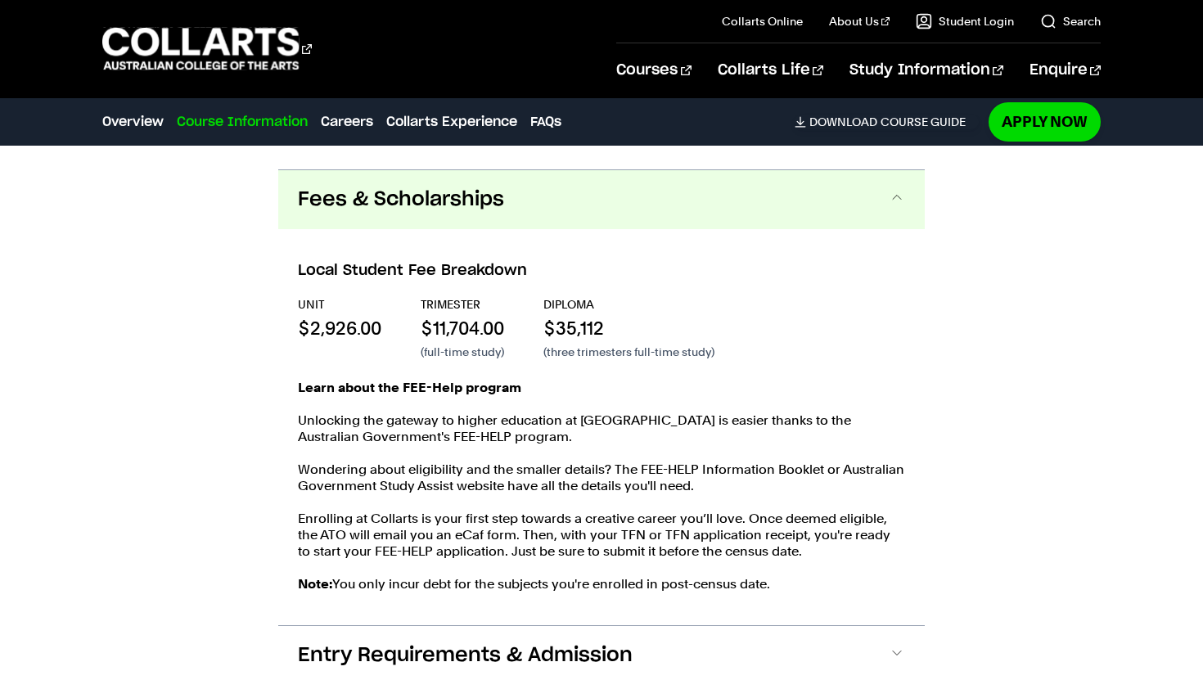
click at [545, 194] on button "Fees & Scholarships" at bounding box center [601, 199] width 647 height 59
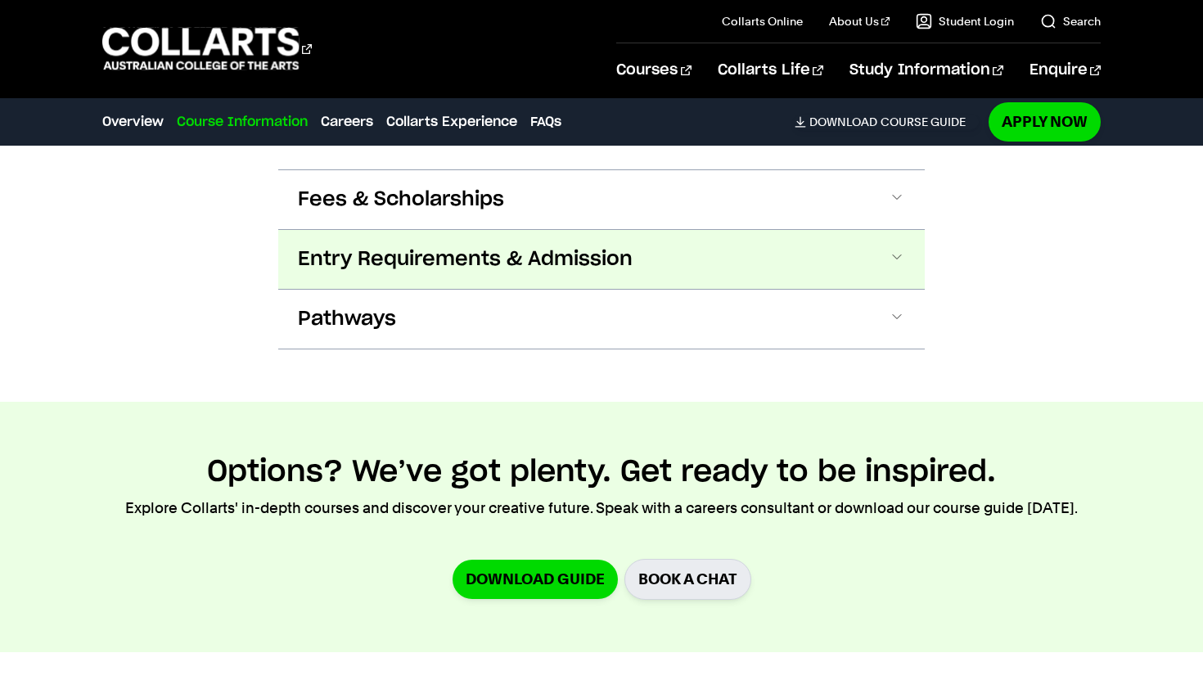
click at [532, 246] on span "Entry Requirements & Admission" at bounding box center [465, 259] width 335 height 26
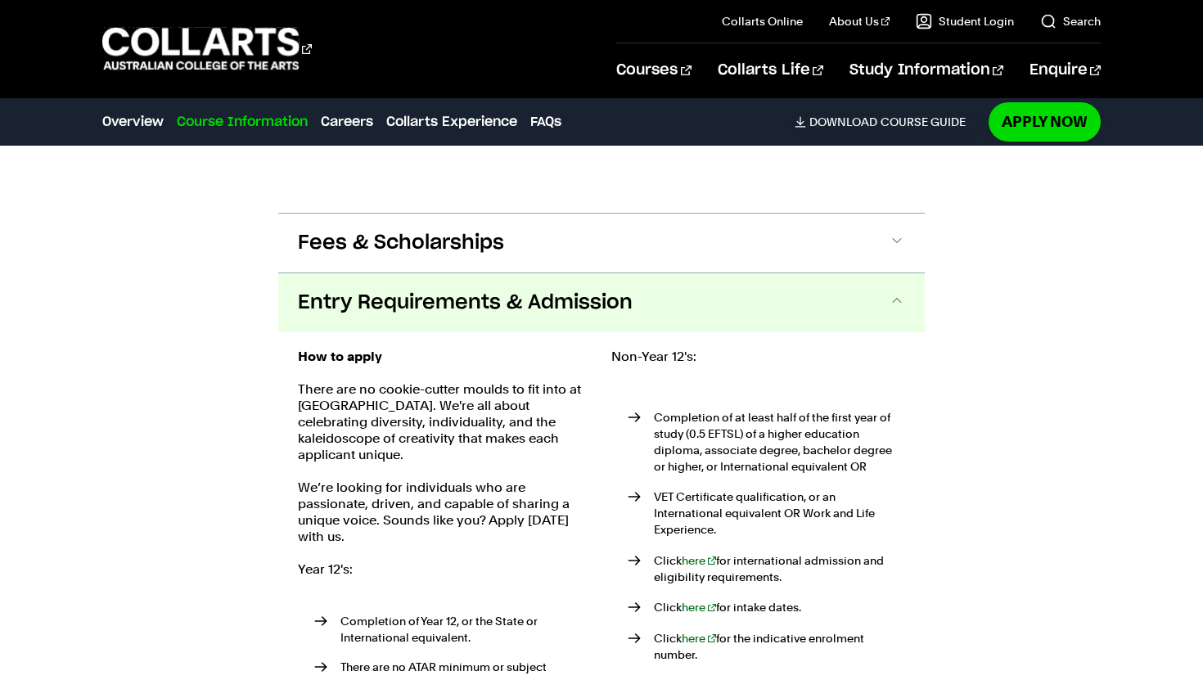
scroll to position [2364, 0]
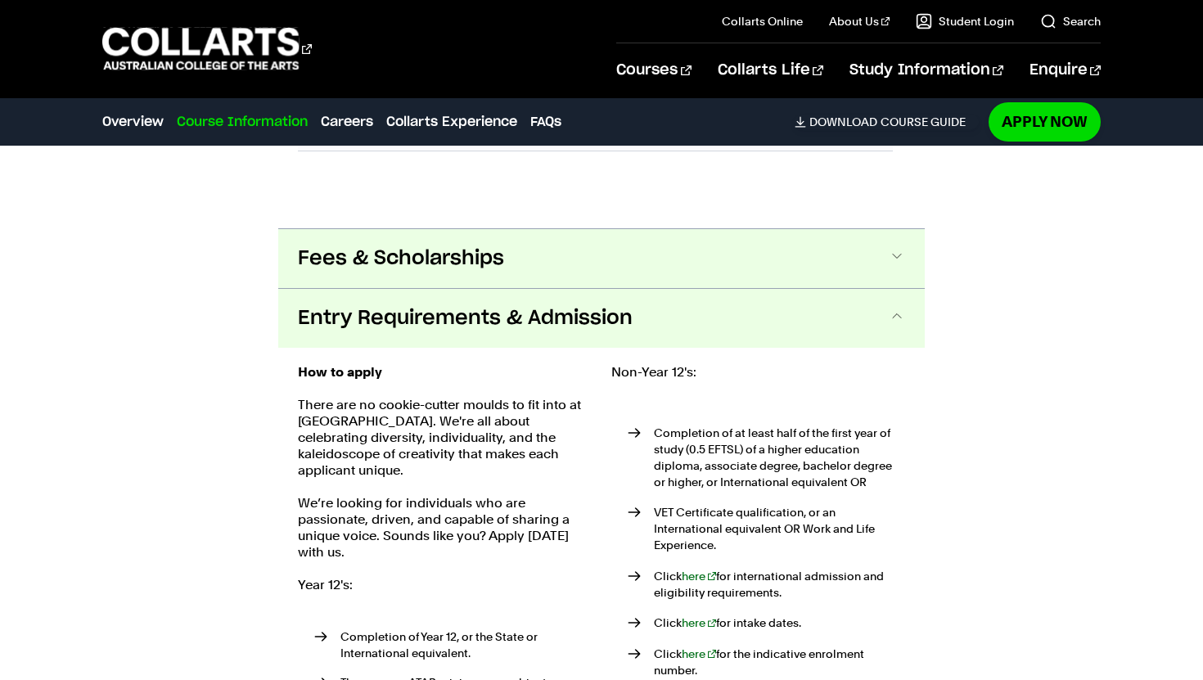
click at [494, 246] on span "Fees & Scholarships" at bounding box center [401, 259] width 206 height 26
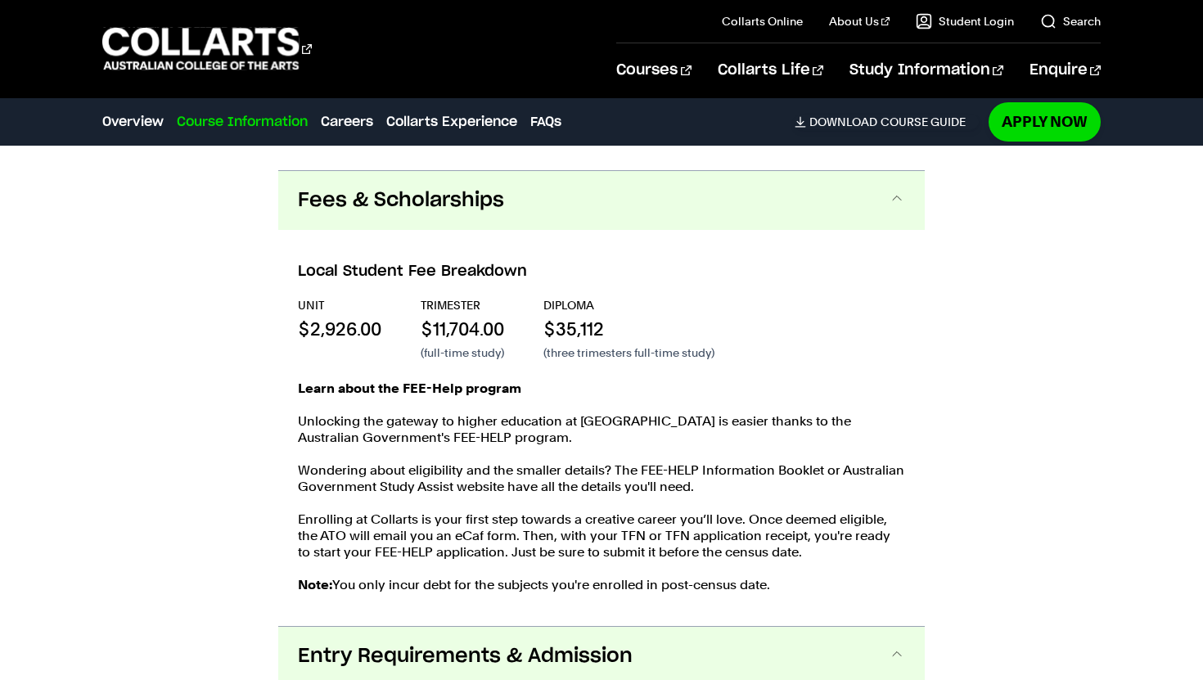
scroll to position [2423, 0]
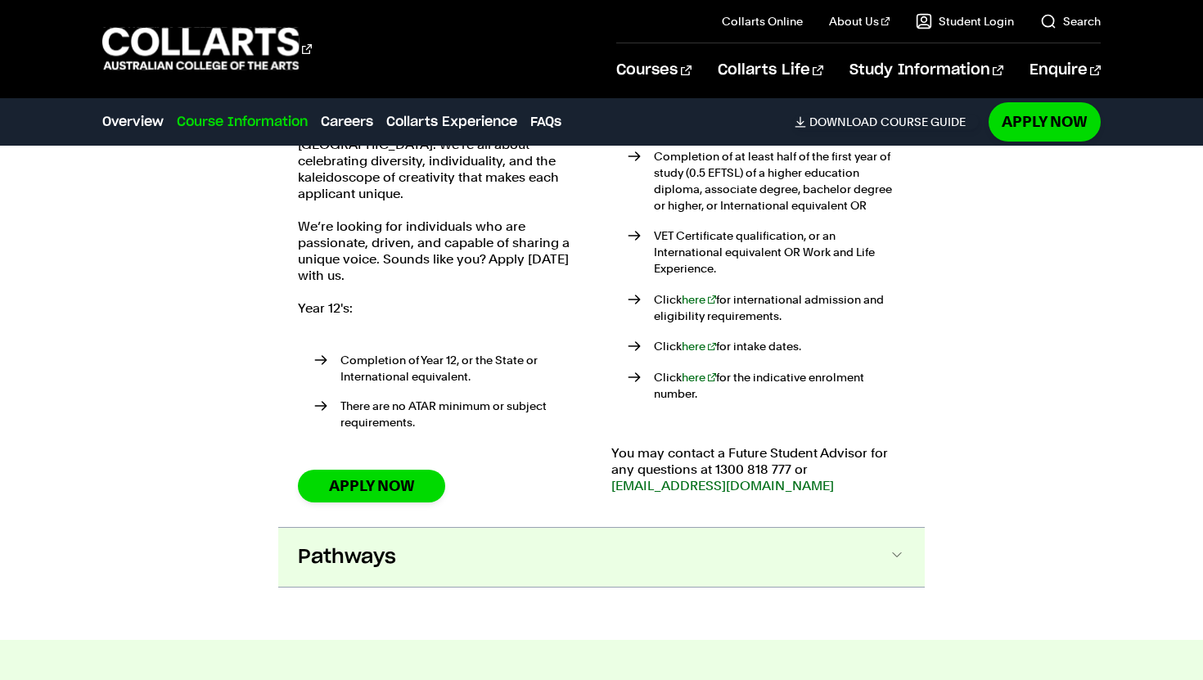
click at [480, 528] on button "Pathways" at bounding box center [601, 557] width 647 height 59
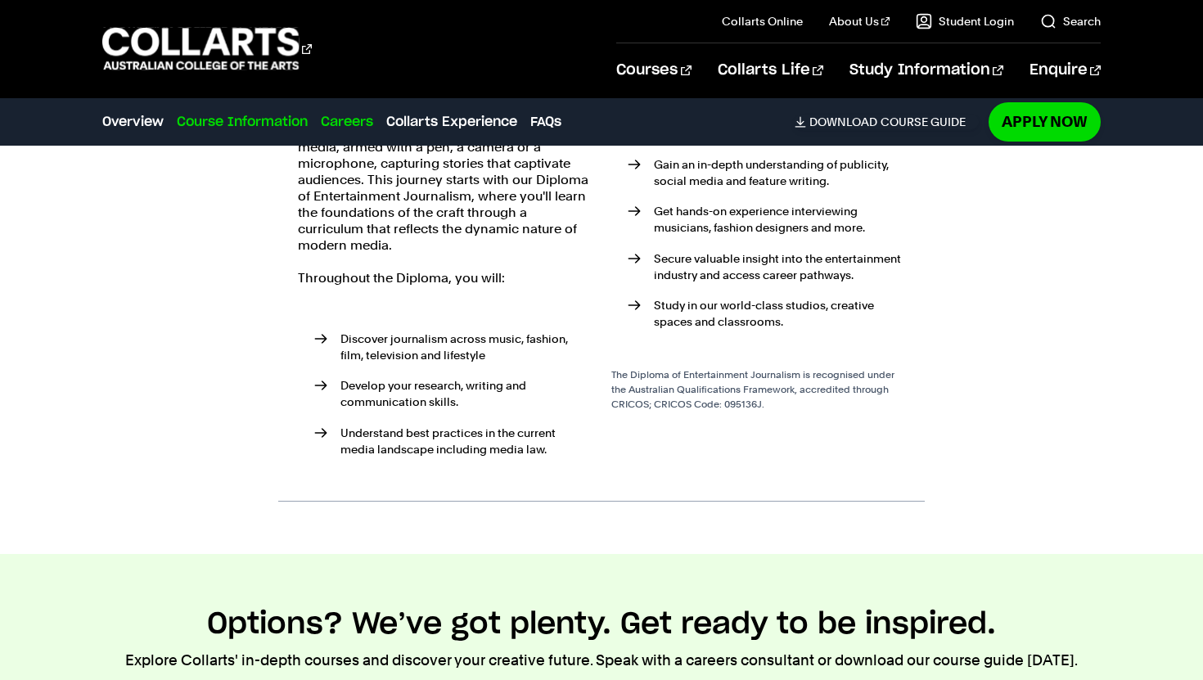
scroll to position [3518, 0]
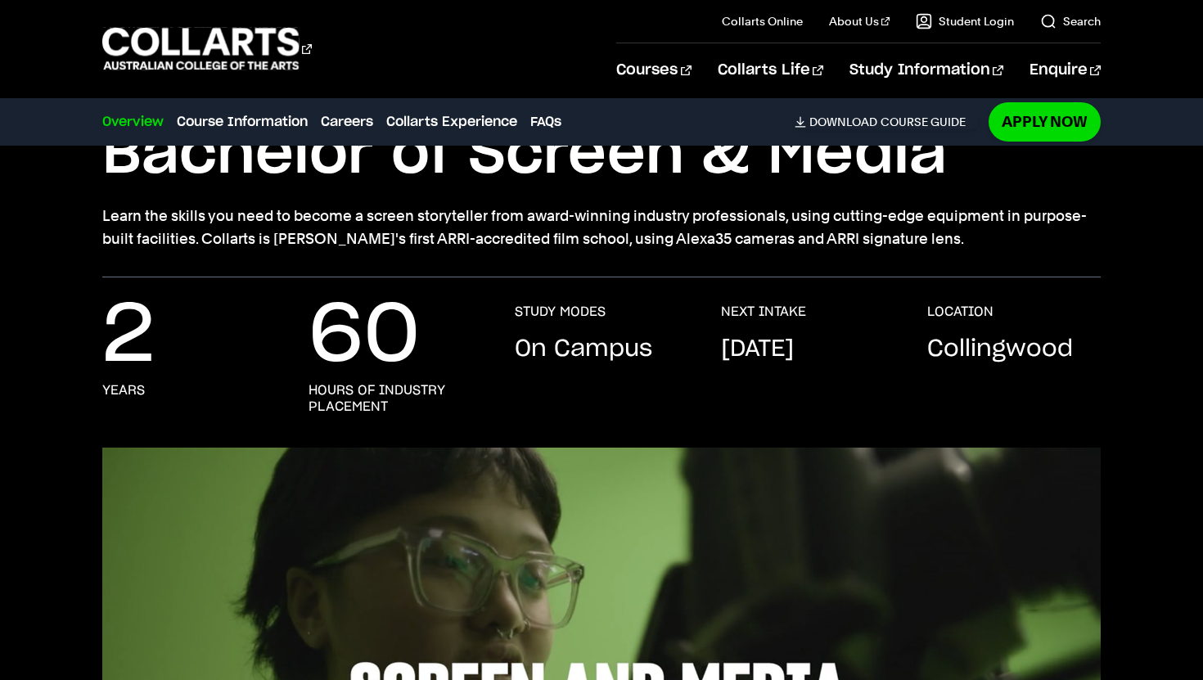
scroll to position [142, 0]
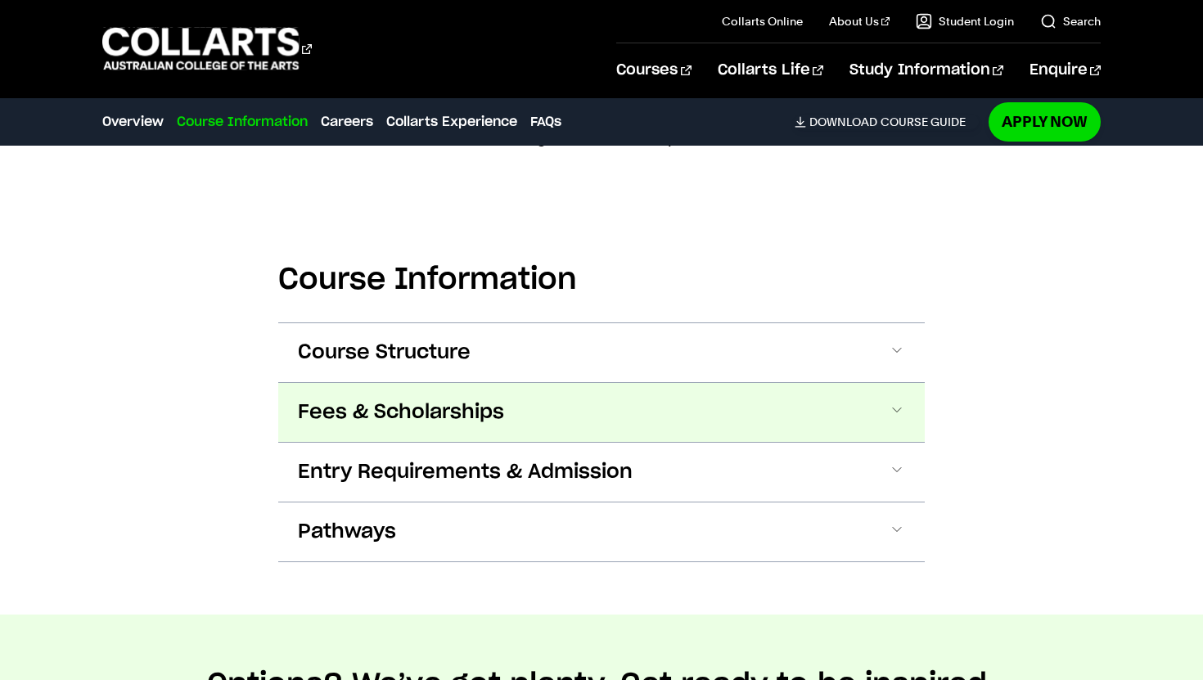
click at [440, 408] on span "Fees & Scholarships" at bounding box center [401, 412] width 206 height 26
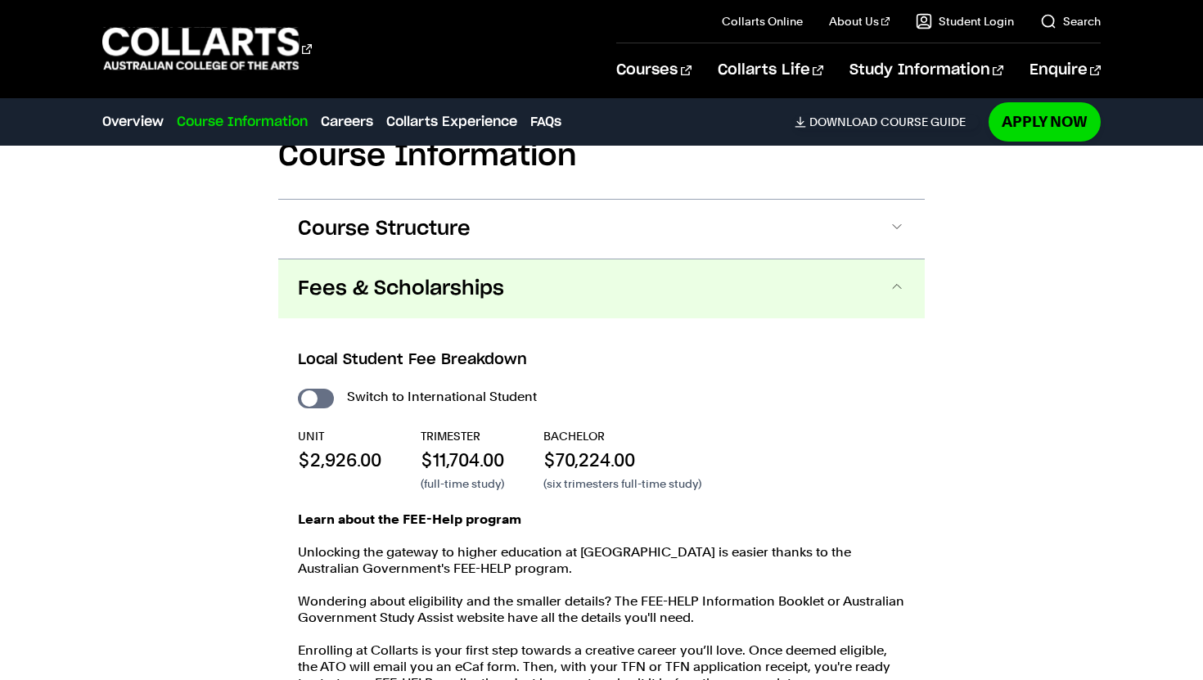
scroll to position [1601, 0]
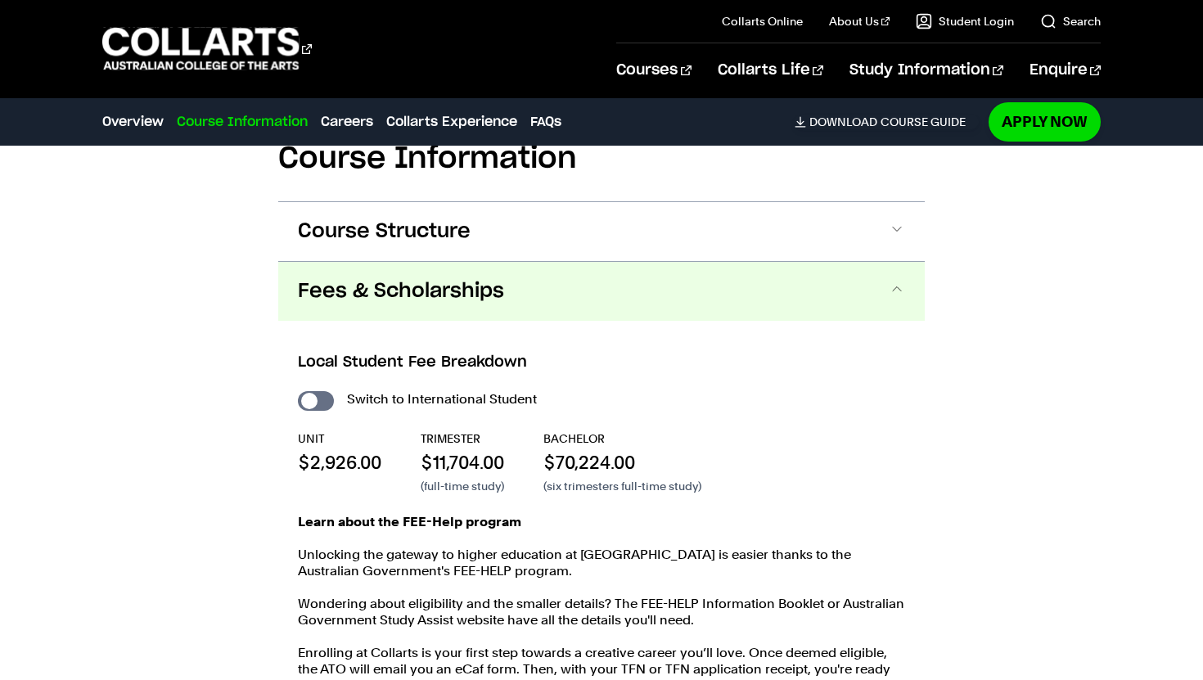
click at [472, 324] on div "Local Student Fee Breakdown Switch to International Student UNIT $2,926.00 TRIM…" at bounding box center [601, 540] width 647 height 439
click at [316, 401] on input "International Student" at bounding box center [316, 401] width 36 height 20
checkbox input "true"
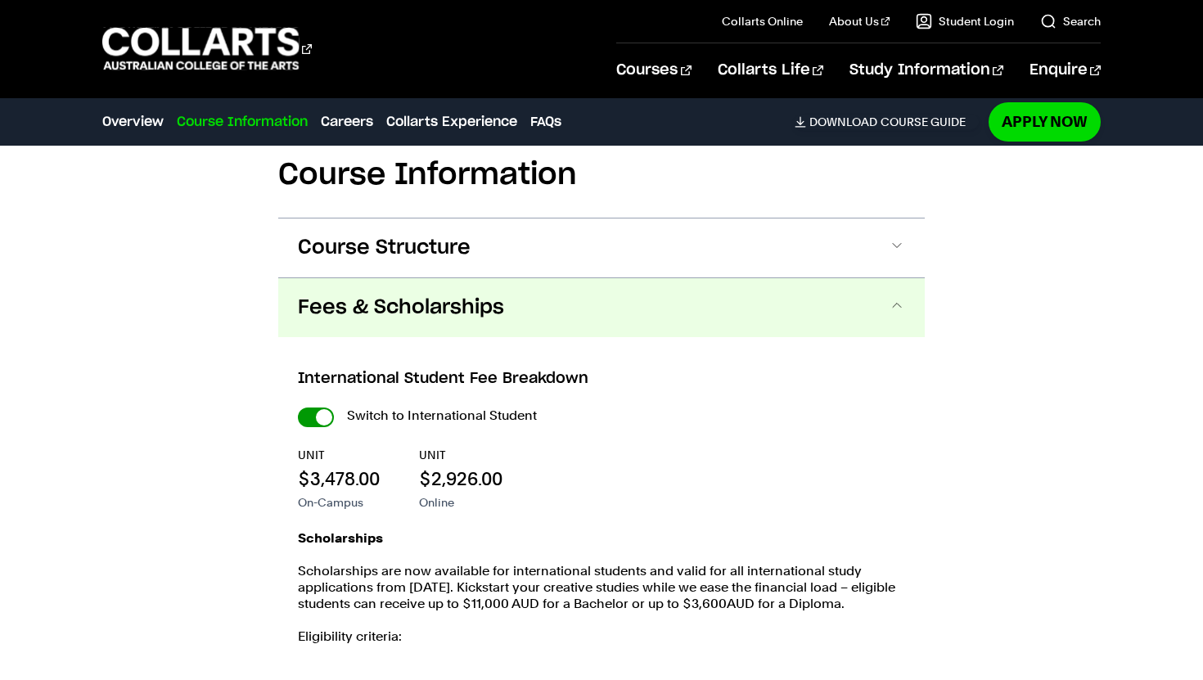
click at [0, 0] on input "International Student" at bounding box center [0, 0] width 0 height 0
checkbox input "false"
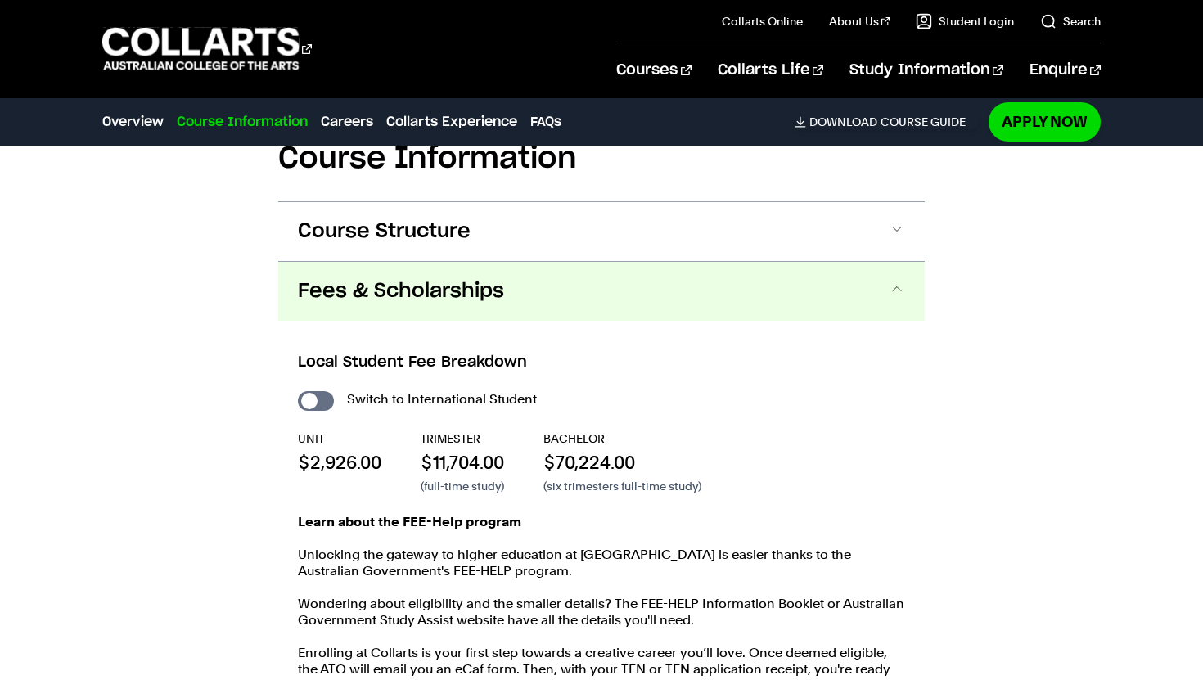
click at [494, 283] on span "Fees & Scholarships" at bounding box center [401, 291] width 206 height 26
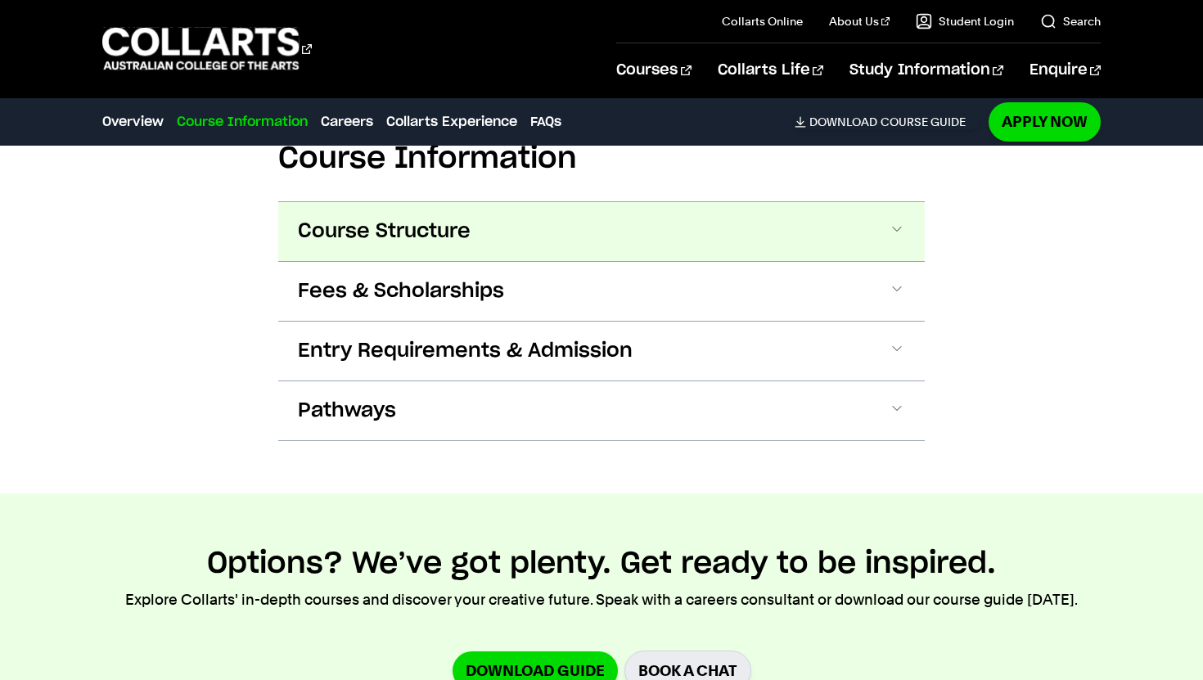
click at [511, 225] on button "Course Structure" at bounding box center [601, 231] width 647 height 59
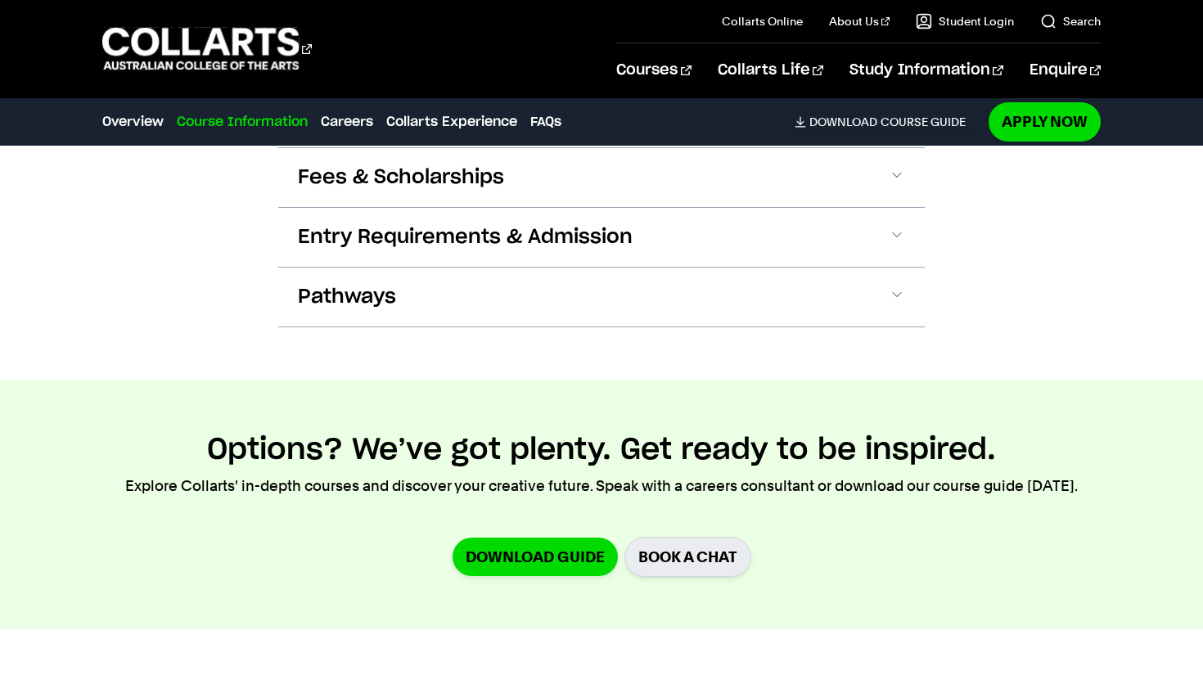
scroll to position [2876, 0]
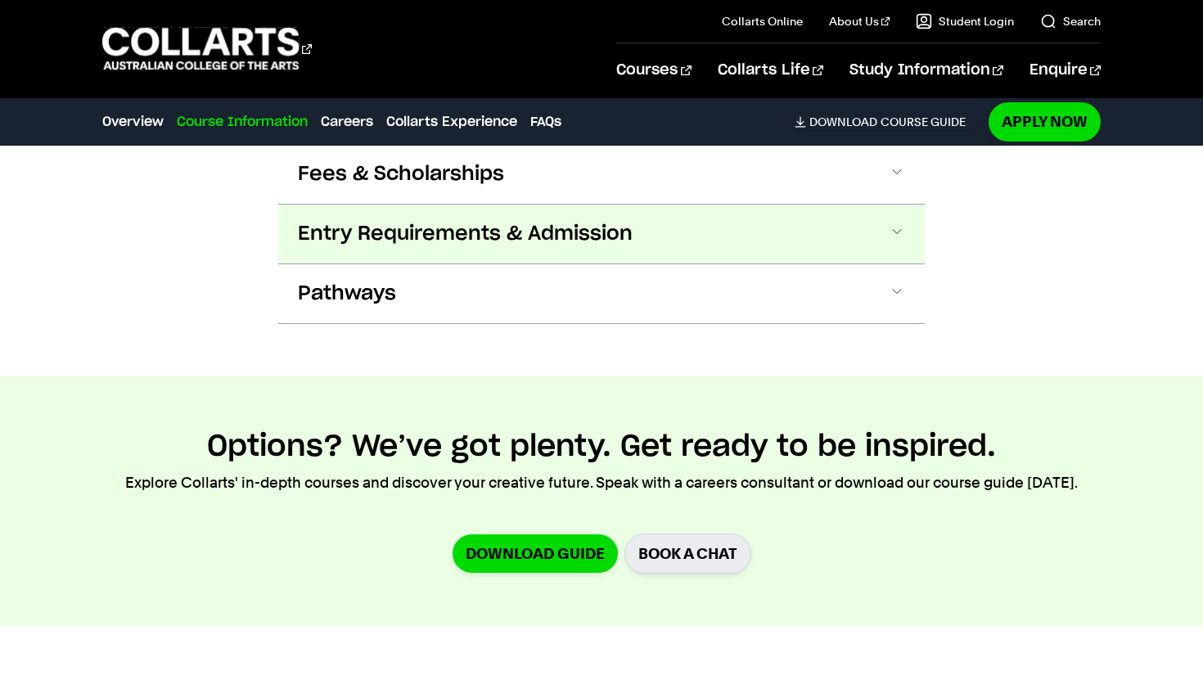
click at [485, 232] on button "Entry Requirements & Admission" at bounding box center [601, 234] width 647 height 59
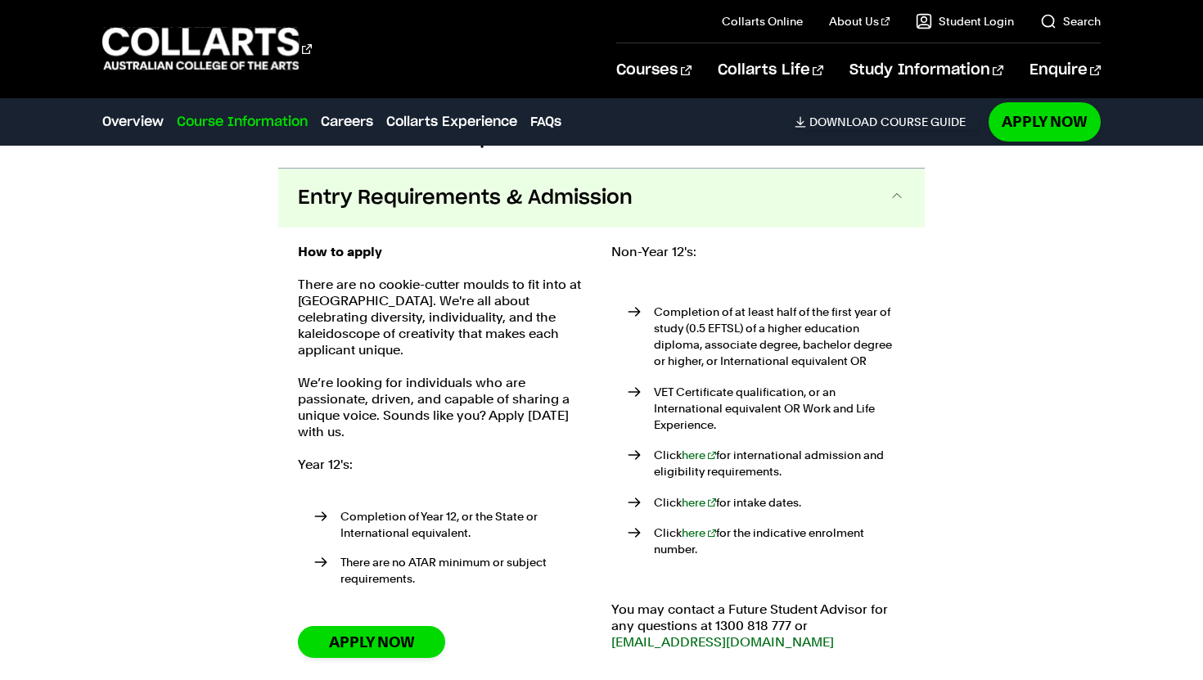
scroll to position [2914, 0]
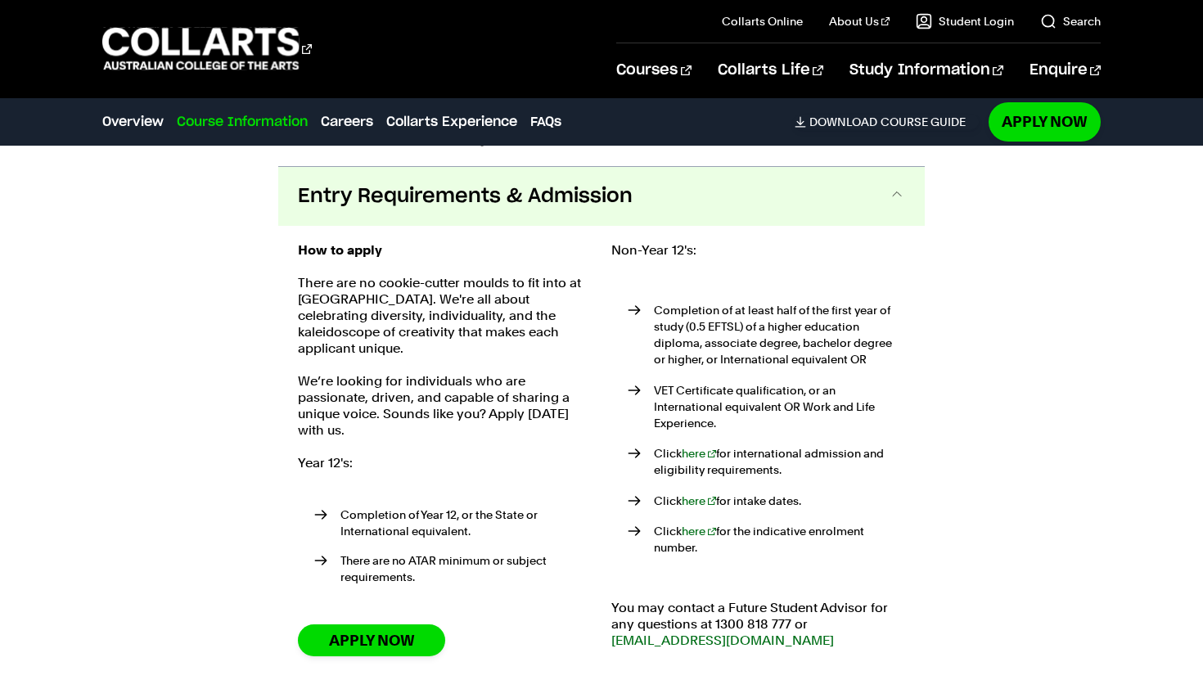
click at [485, 185] on span "Entry Requirements & Admission" at bounding box center [465, 196] width 335 height 26
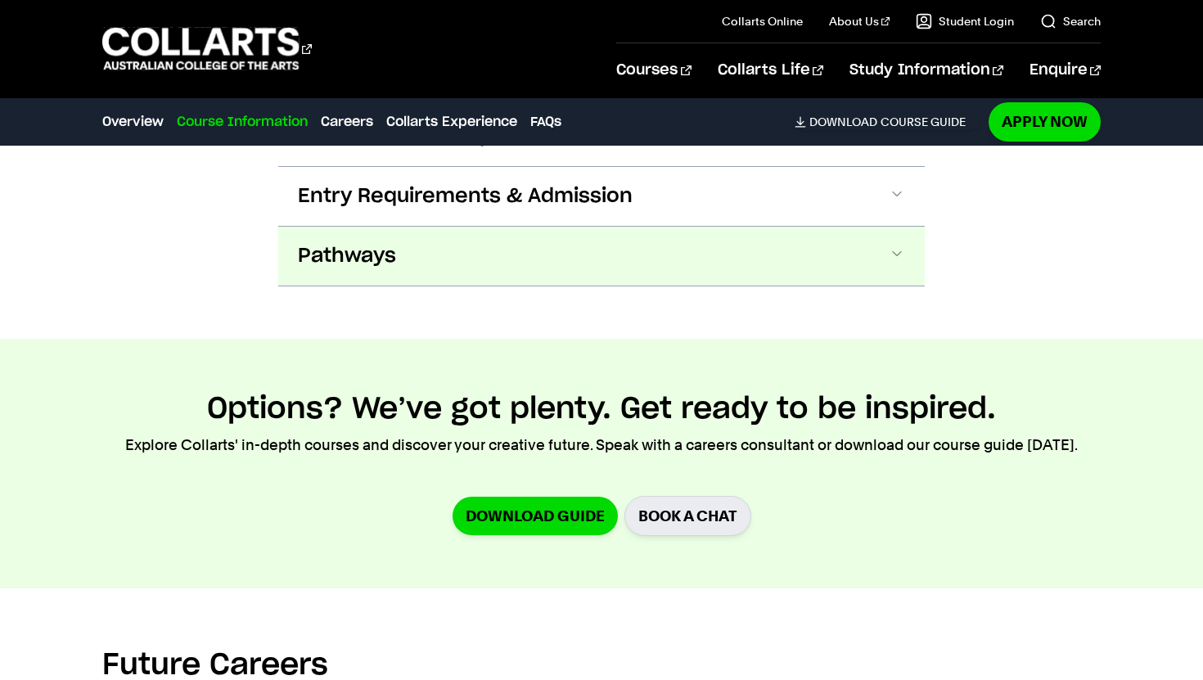
click at [480, 235] on button "Pathways" at bounding box center [601, 256] width 647 height 59
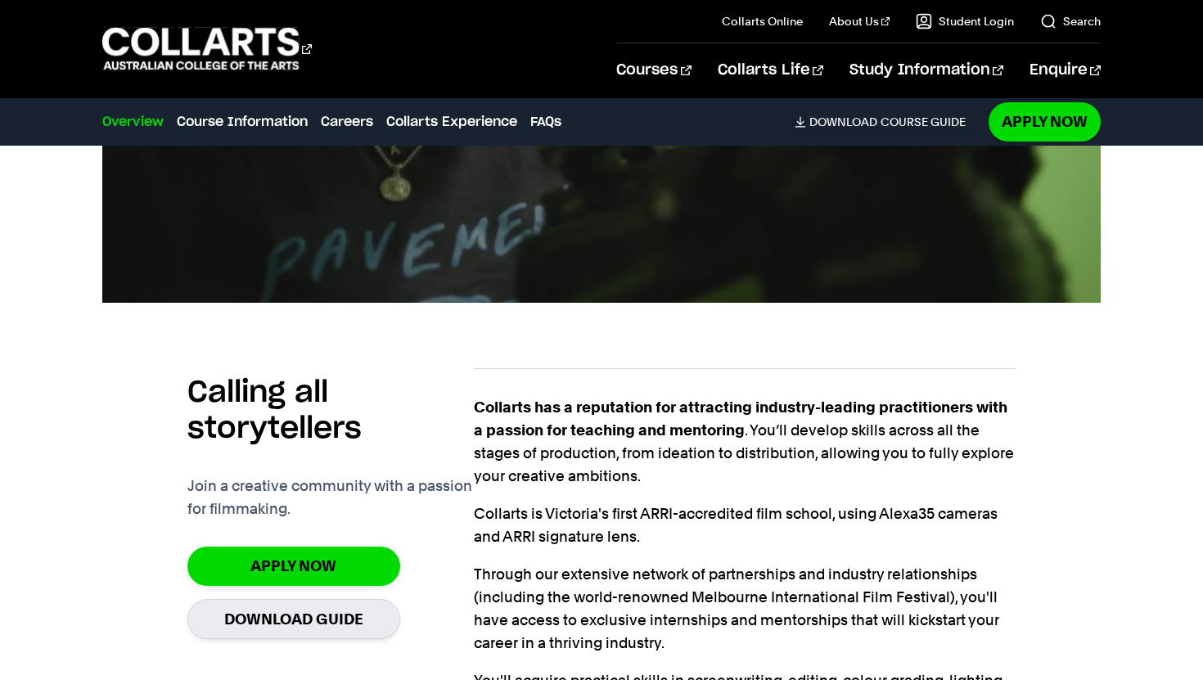
scroll to position [850, 0]
